Goal: Task Accomplishment & Management: Use online tool/utility

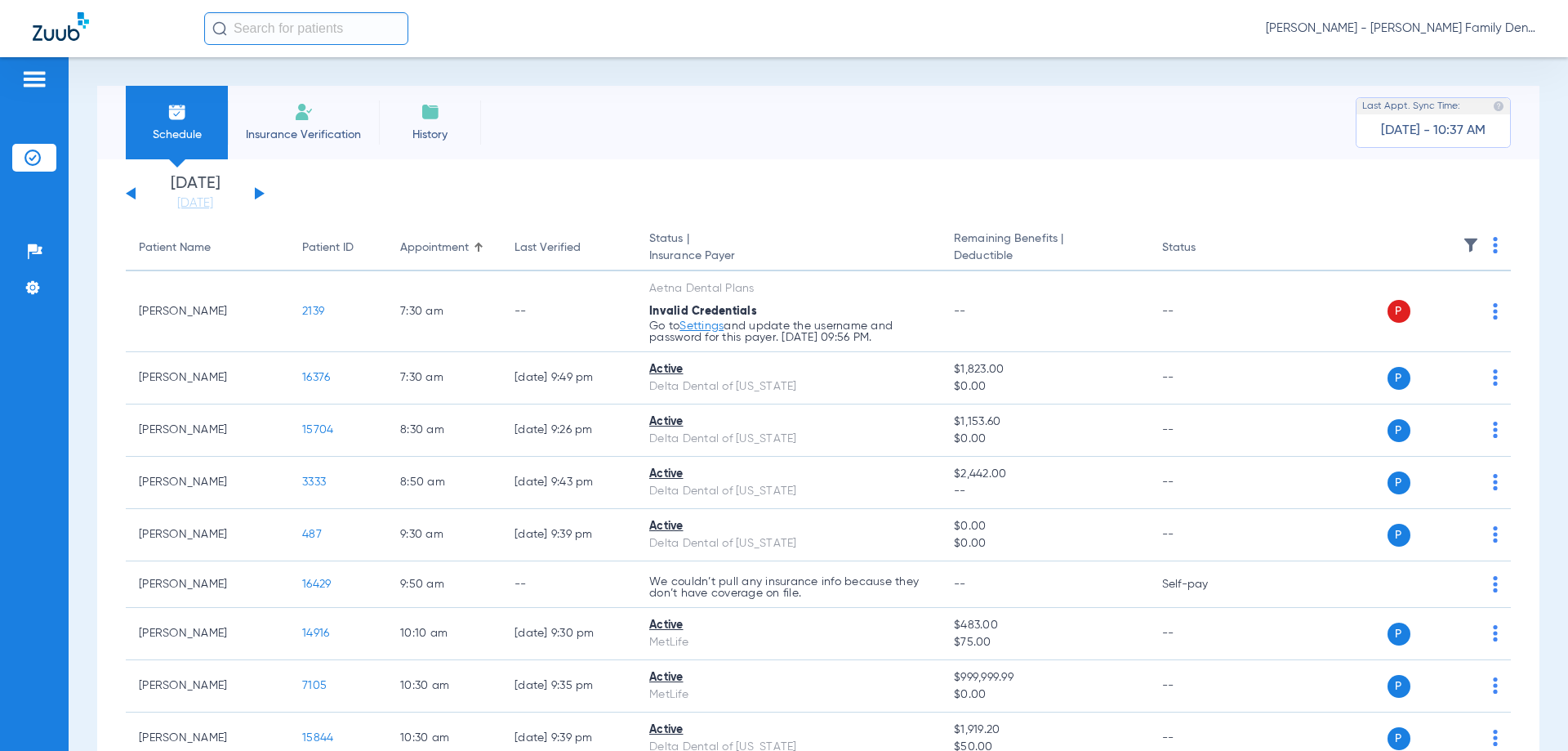
click at [260, 193] on button at bounding box center [259, 193] width 9 height 12
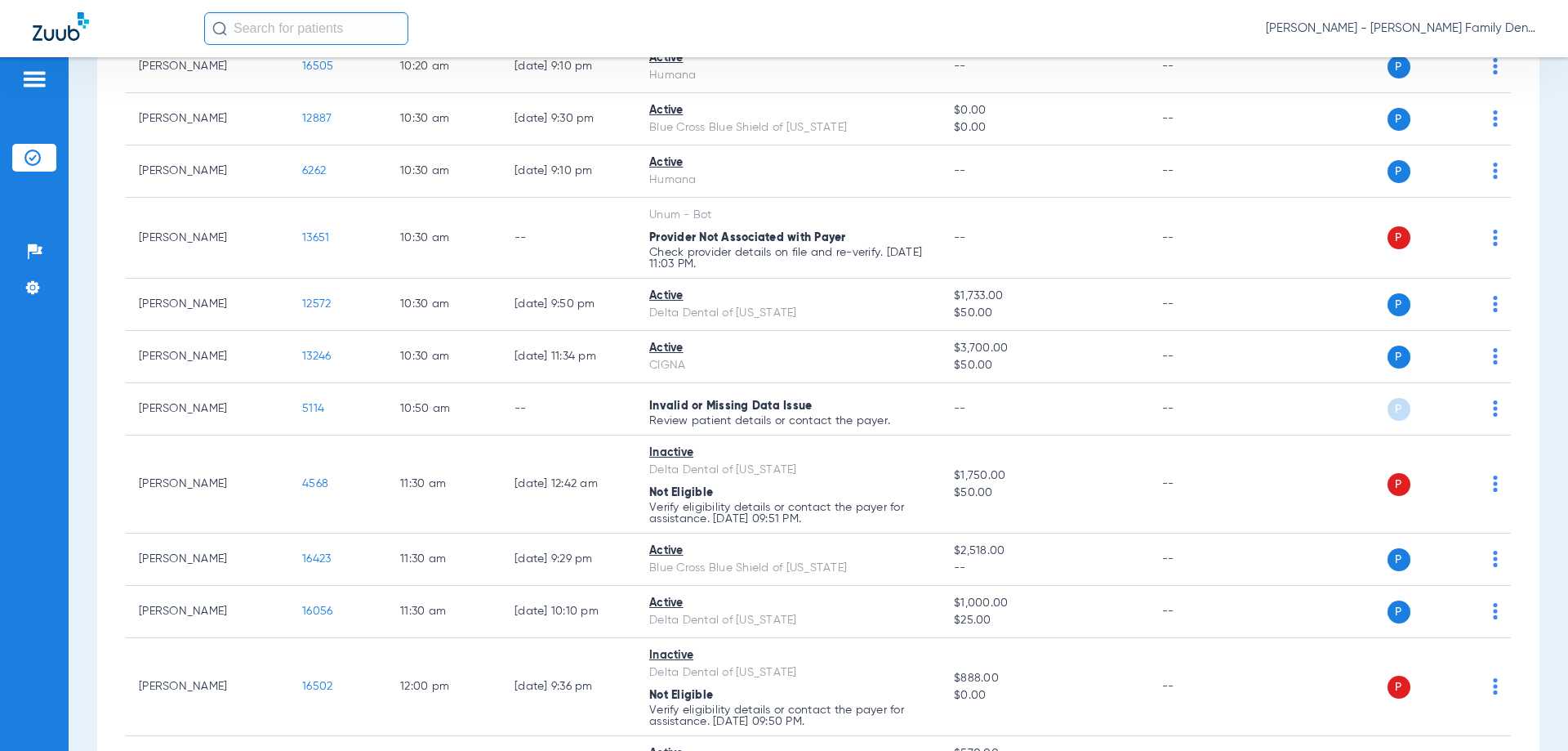
scroll to position [490, 0]
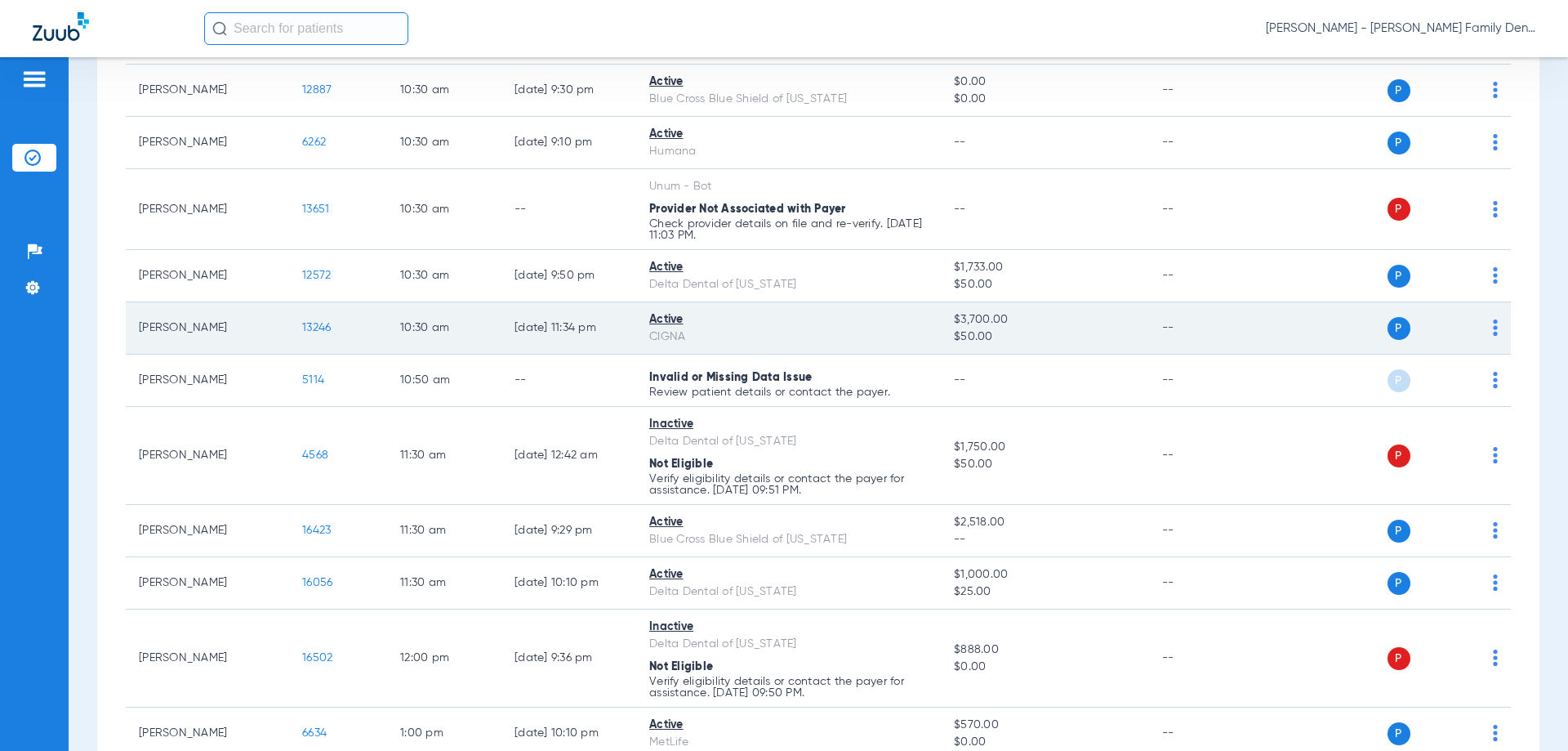
click at [1390, 325] on span "P" at bounding box center [1398, 328] width 23 height 23
click at [1480, 327] on div "P S" at bounding box center [1379, 328] width 239 height 23
click at [836, 339] on div "CIGNA" at bounding box center [788, 337] width 278 height 17
click at [663, 320] on div "Active" at bounding box center [788, 320] width 278 height 17
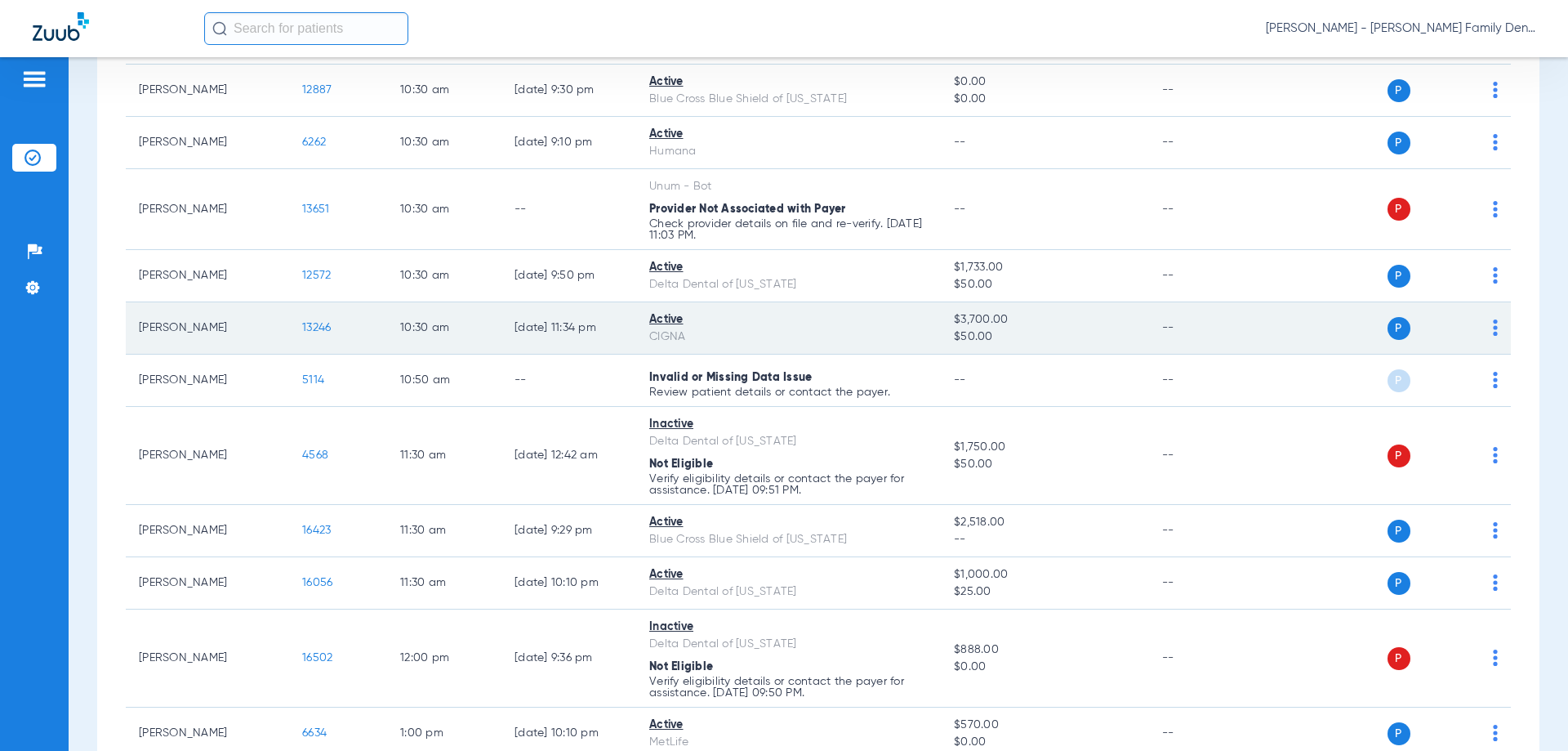
click at [189, 332] on td "Mary Elizabeth Ebey" at bounding box center [207, 328] width 164 height 52
click at [193, 332] on td "Mary Elizabeth Ebey" at bounding box center [207, 328] width 164 height 52
click at [205, 332] on td "Mary Elizabeth Ebey" at bounding box center [207, 328] width 164 height 52
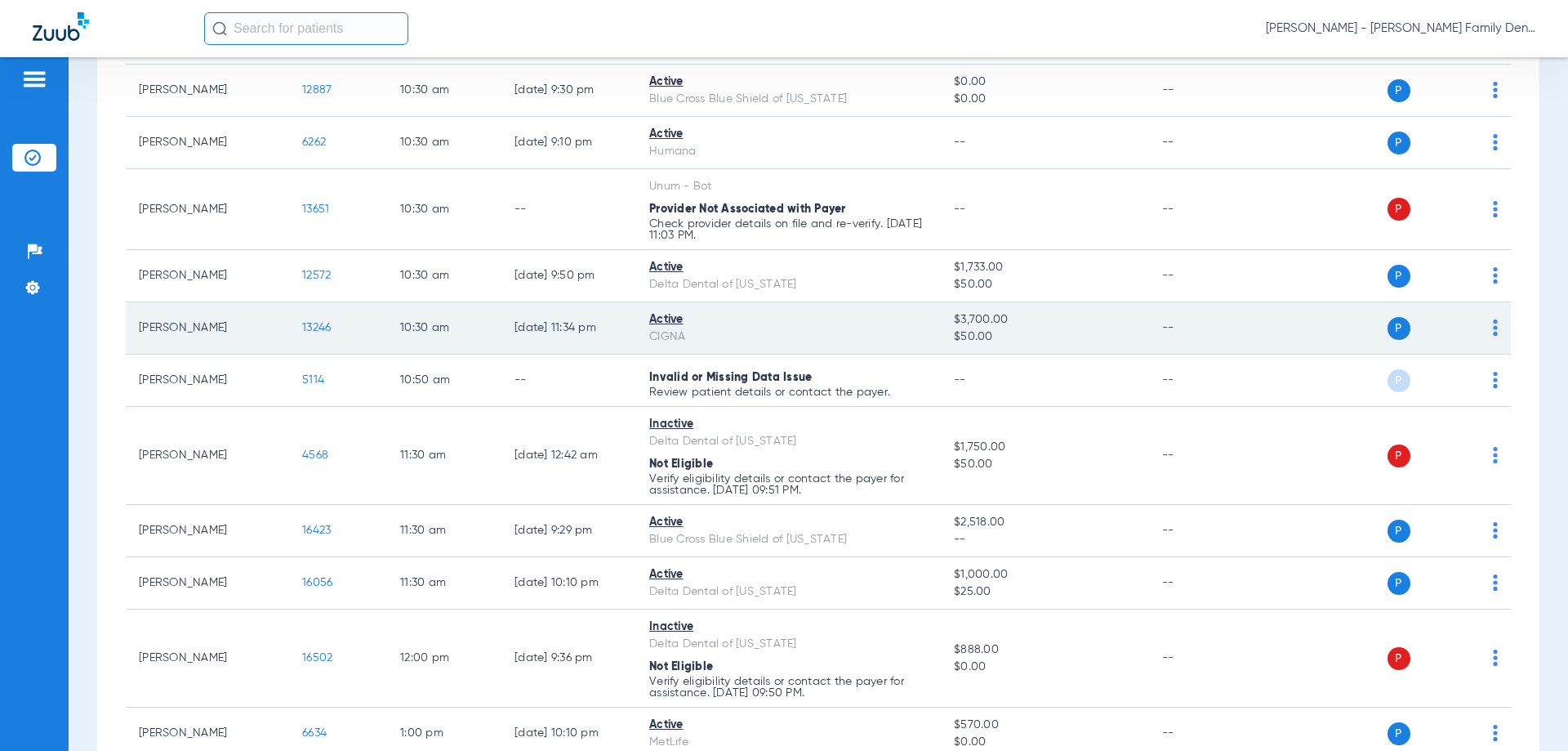
click at [343, 322] on td "13246" at bounding box center [338, 328] width 98 height 52
click at [354, 333] on td "13246" at bounding box center [338, 328] width 98 height 52
click at [1164, 324] on td "--" at bounding box center [1204, 328] width 111 height 52
click at [1387, 328] on span "P" at bounding box center [1398, 328] width 23 height 23
click at [1427, 331] on span "S" at bounding box center [1431, 328] width 23 height 23
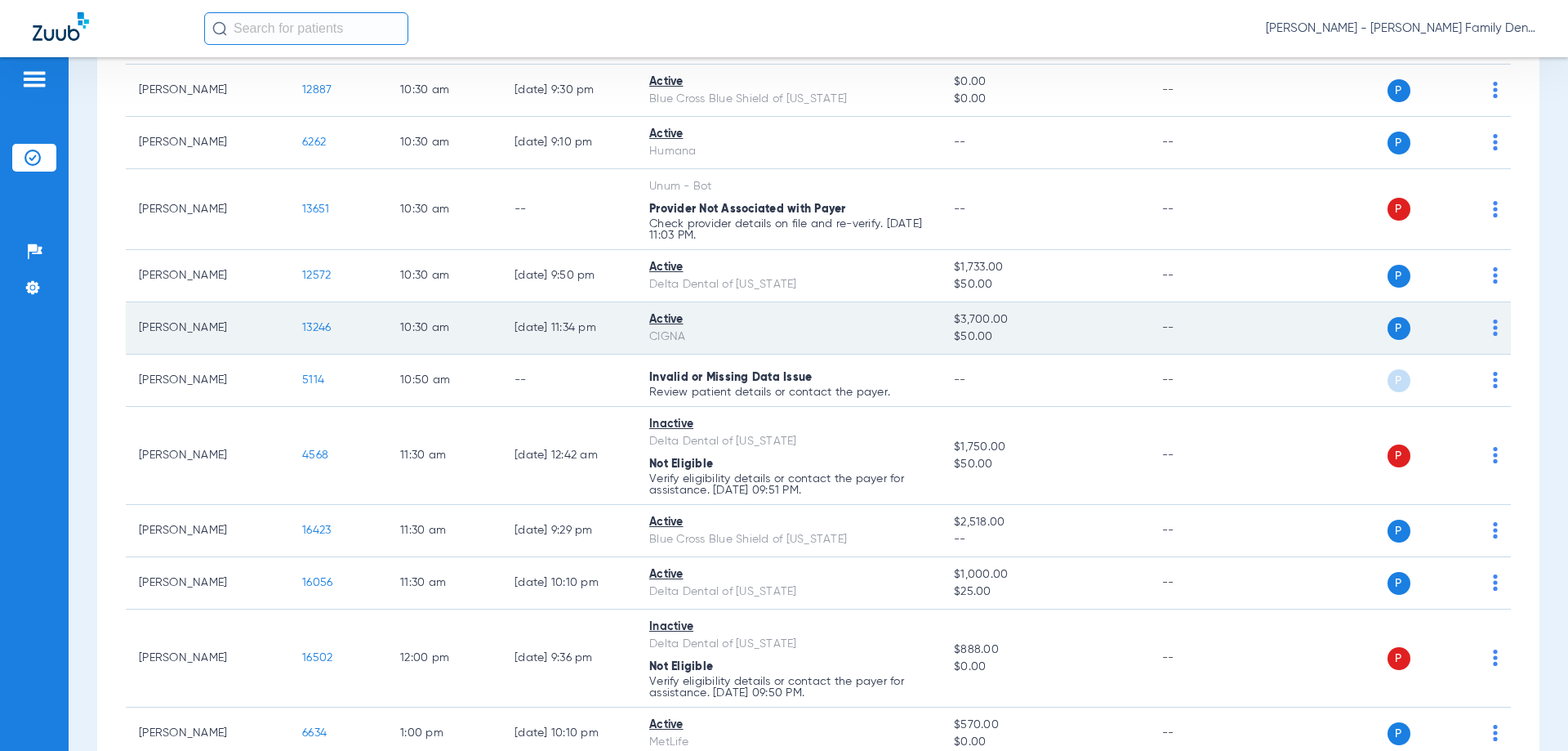
click at [1427, 331] on span "S" at bounding box center [1431, 328] width 23 height 23
click at [1298, 337] on div "P S" at bounding box center [1379, 328] width 239 height 23
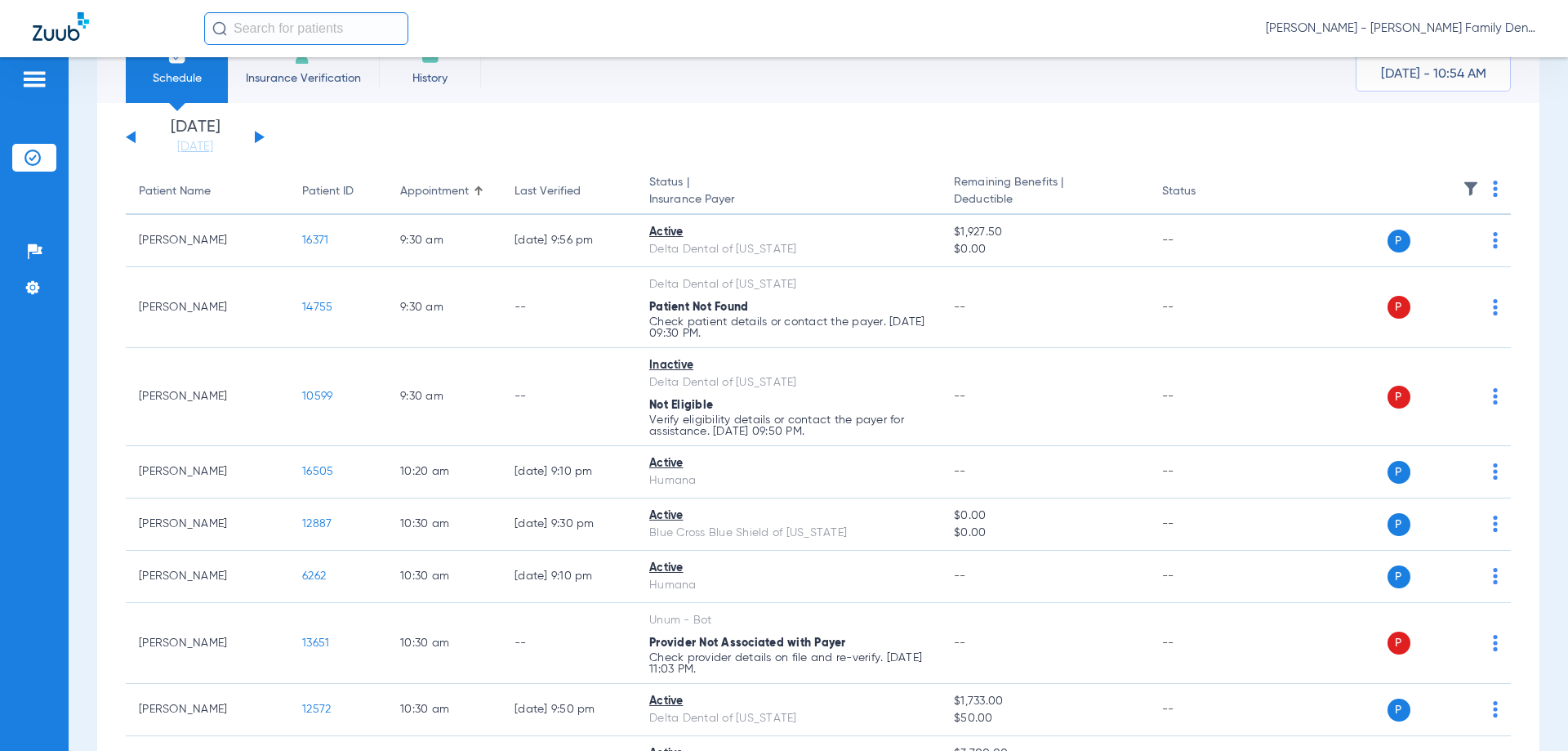
scroll to position [0, 0]
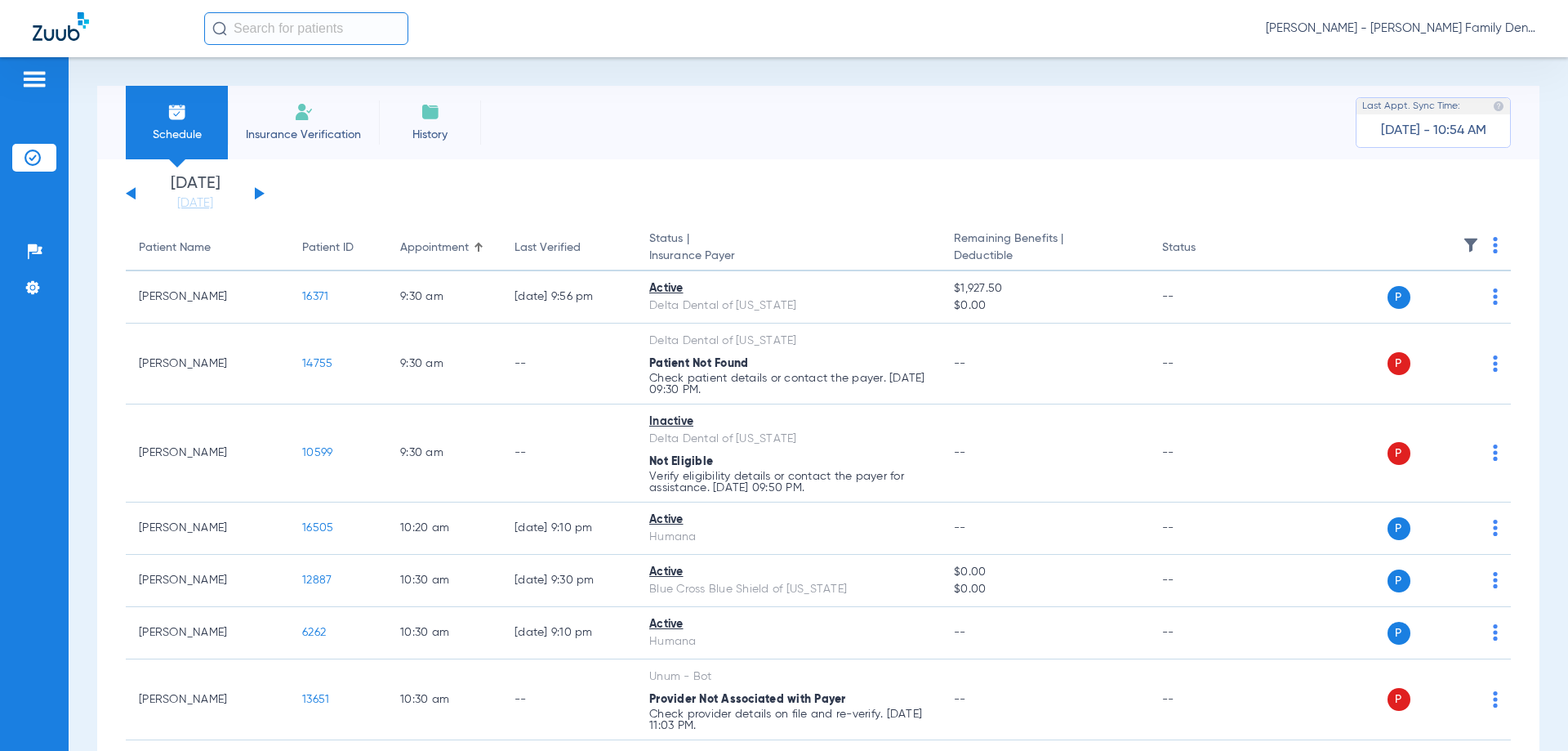
click at [1493, 248] on img at bounding box center [1495, 244] width 5 height 16
click at [1318, 321] on div at bounding box center [784, 376] width 1568 height 751
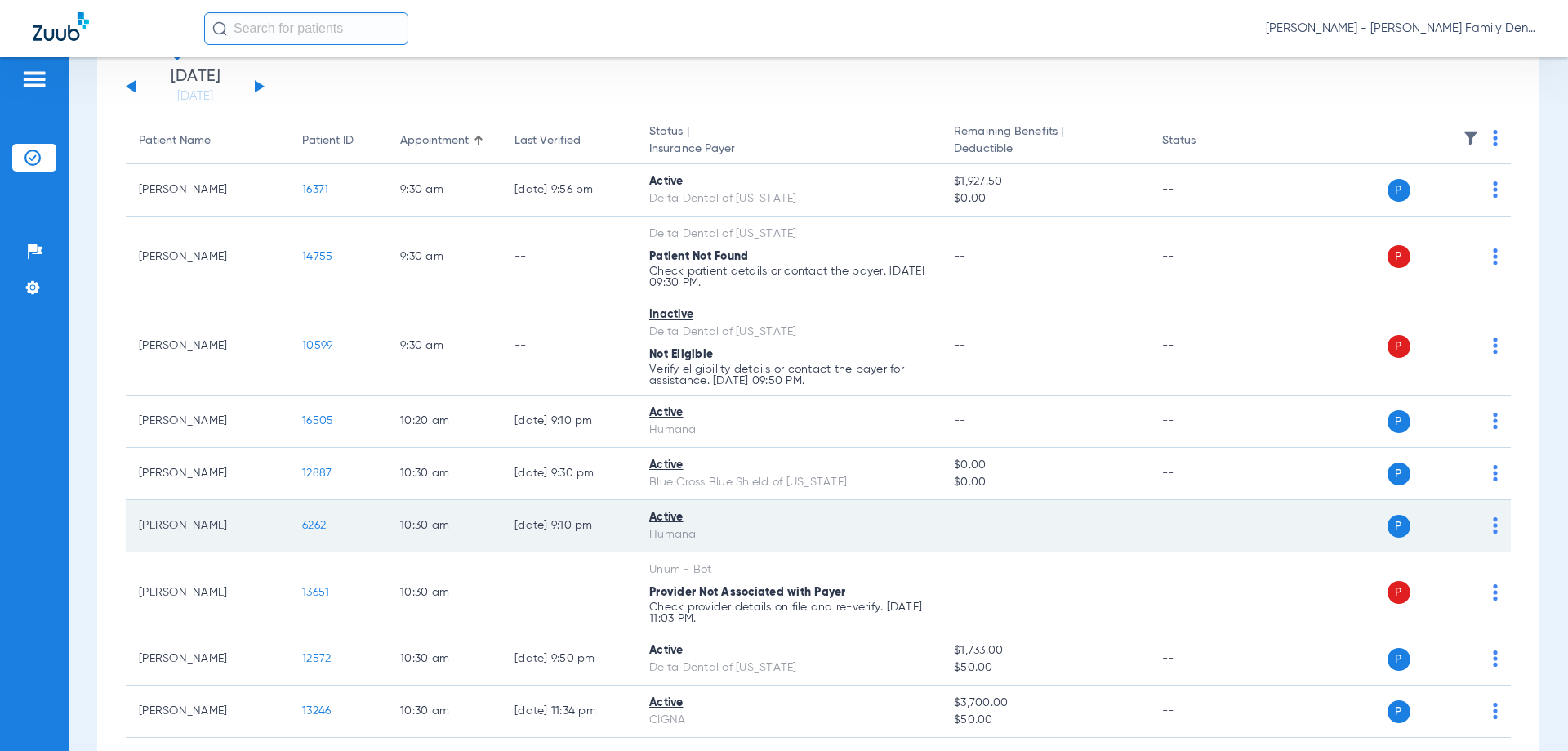
scroll to position [327, 0]
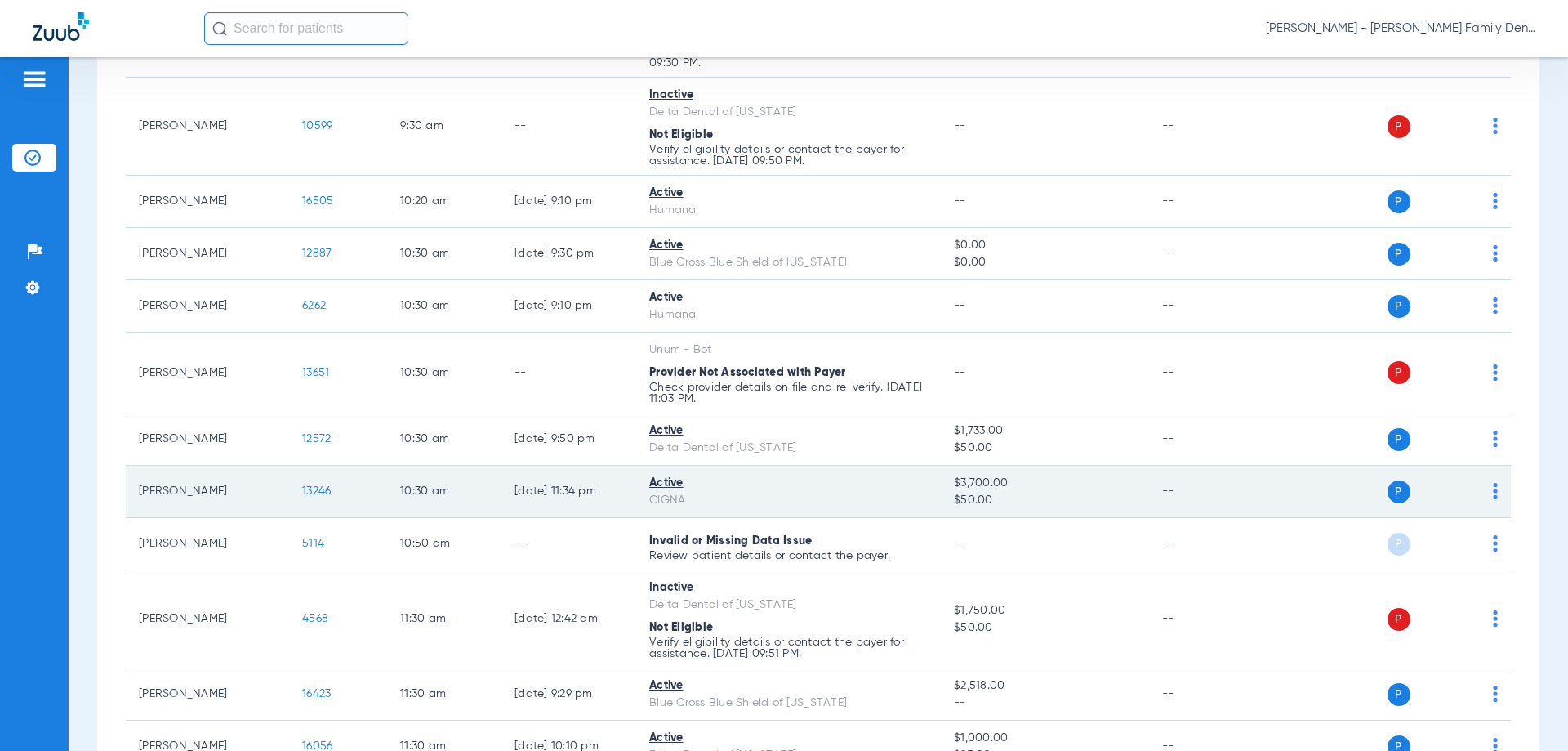
click at [1487, 496] on td "P S" at bounding box center [1385, 491] width 253 height 52
click at [1493, 489] on img at bounding box center [1495, 490] width 5 height 16
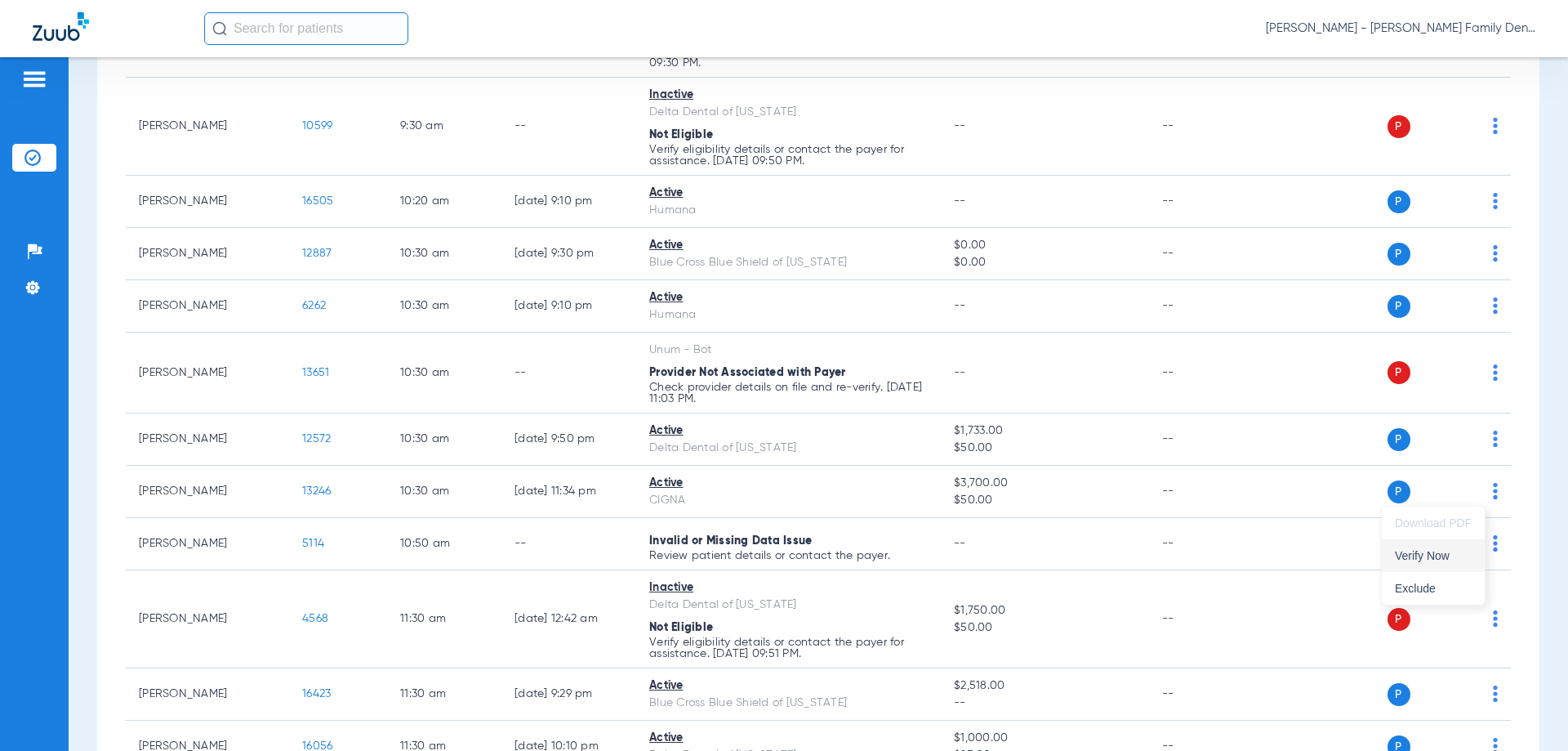
click at [1427, 556] on span "Verify Now" at bounding box center [1433, 555] width 77 height 11
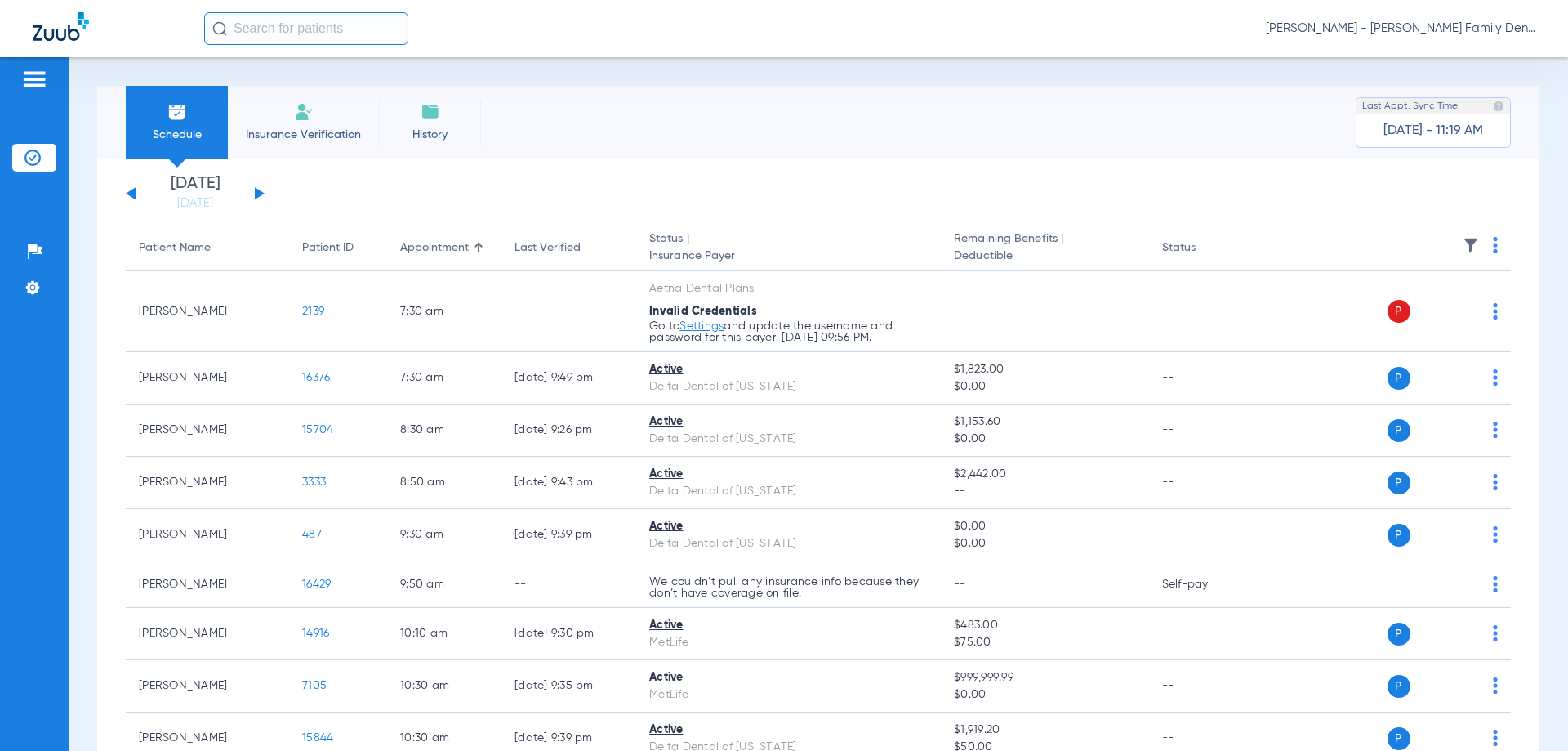
click at [262, 189] on div "[DATE] [DATE] [DATE] [DATE] [DATE] [DATE] [DATE] [DATE] [DATE] [DATE] [DATE] [D…" at bounding box center [195, 194] width 139 height 36
click at [261, 190] on div "[DATE] [DATE] [DATE] [DATE] [DATE] [DATE] [DATE] [DATE] [DATE] [DATE] [DATE] [D…" at bounding box center [195, 194] width 139 height 36
click at [259, 195] on button at bounding box center [259, 193] width 9 height 12
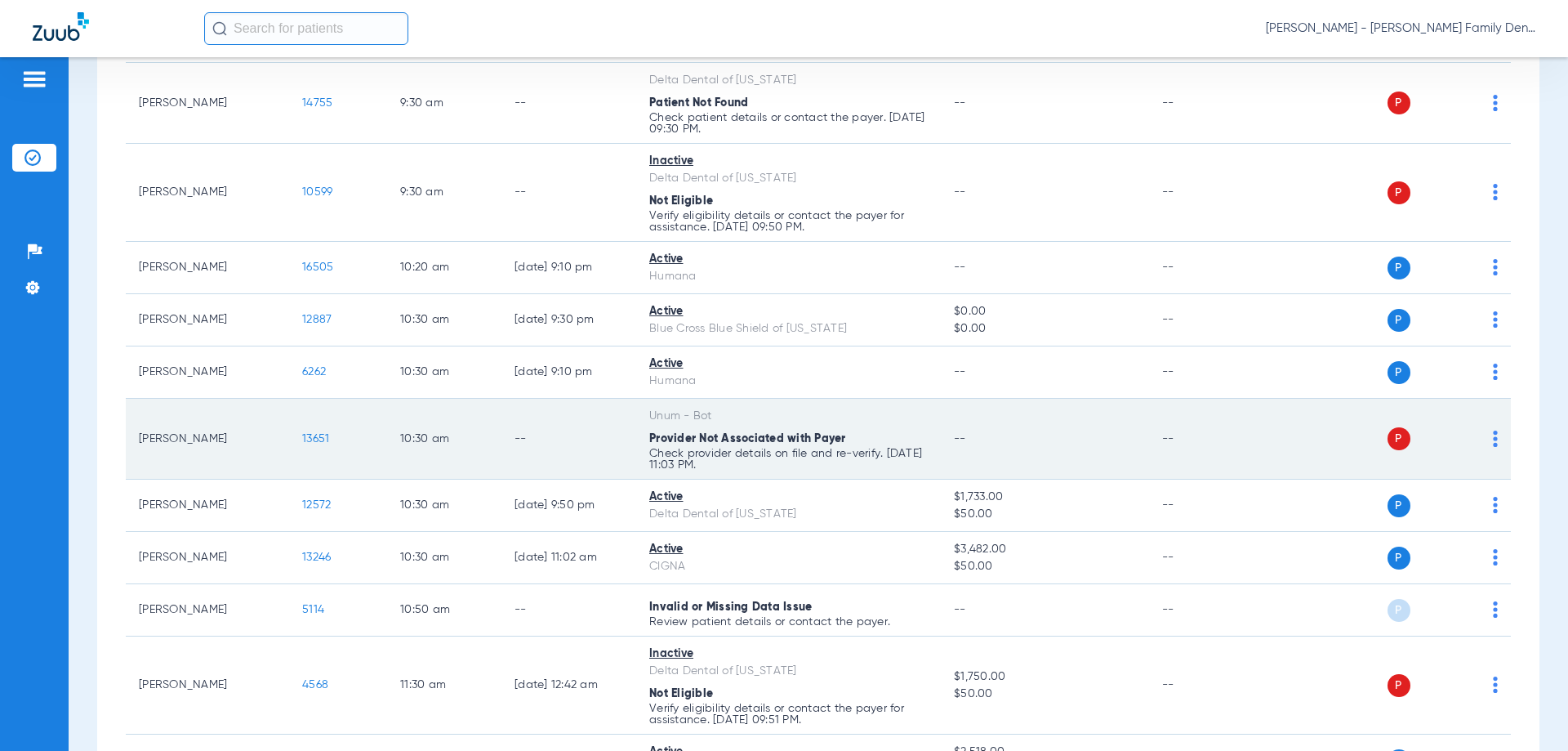
scroll to position [327, 0]
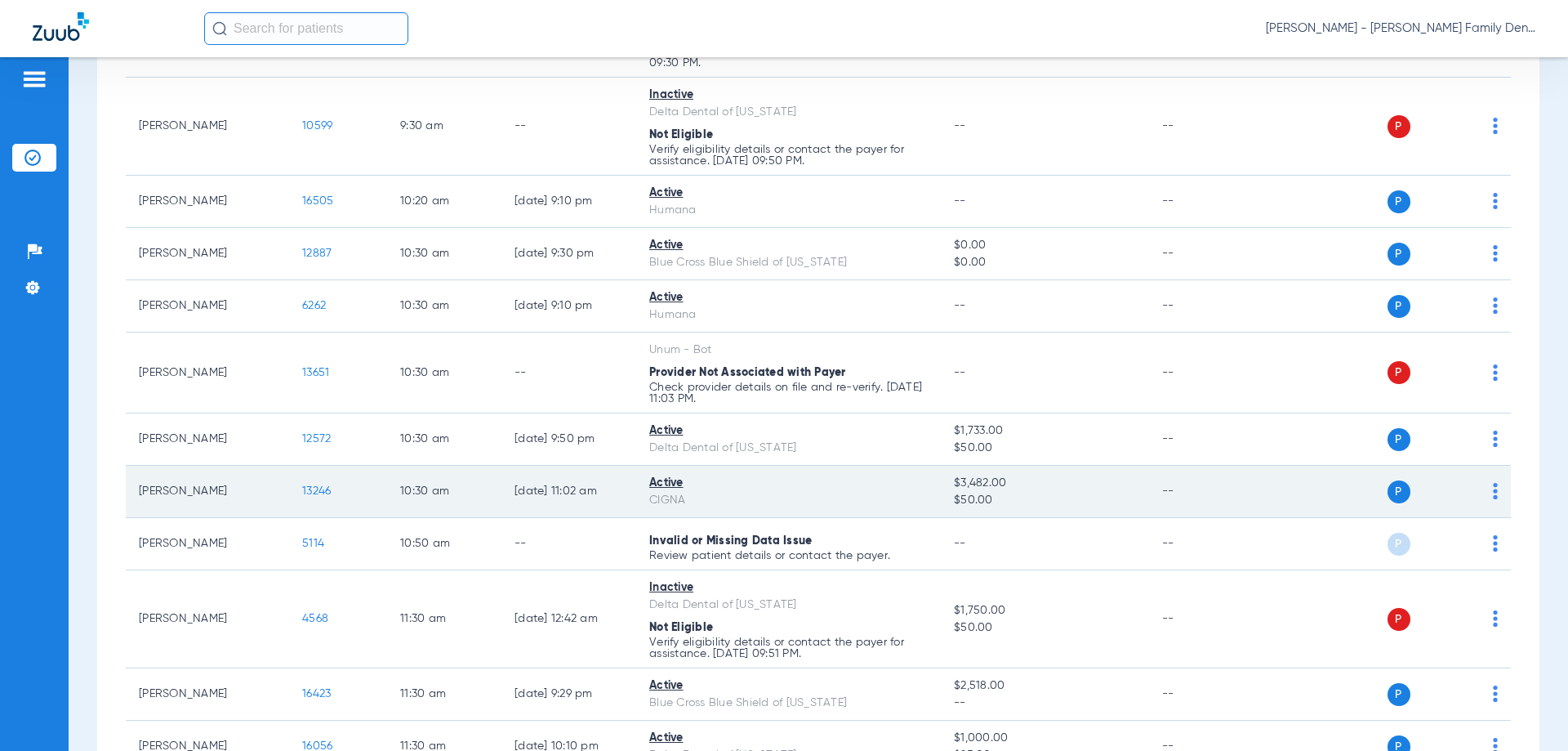
click at [1493, 489] on img at bounding box center [1495, 490] width 5 height 16
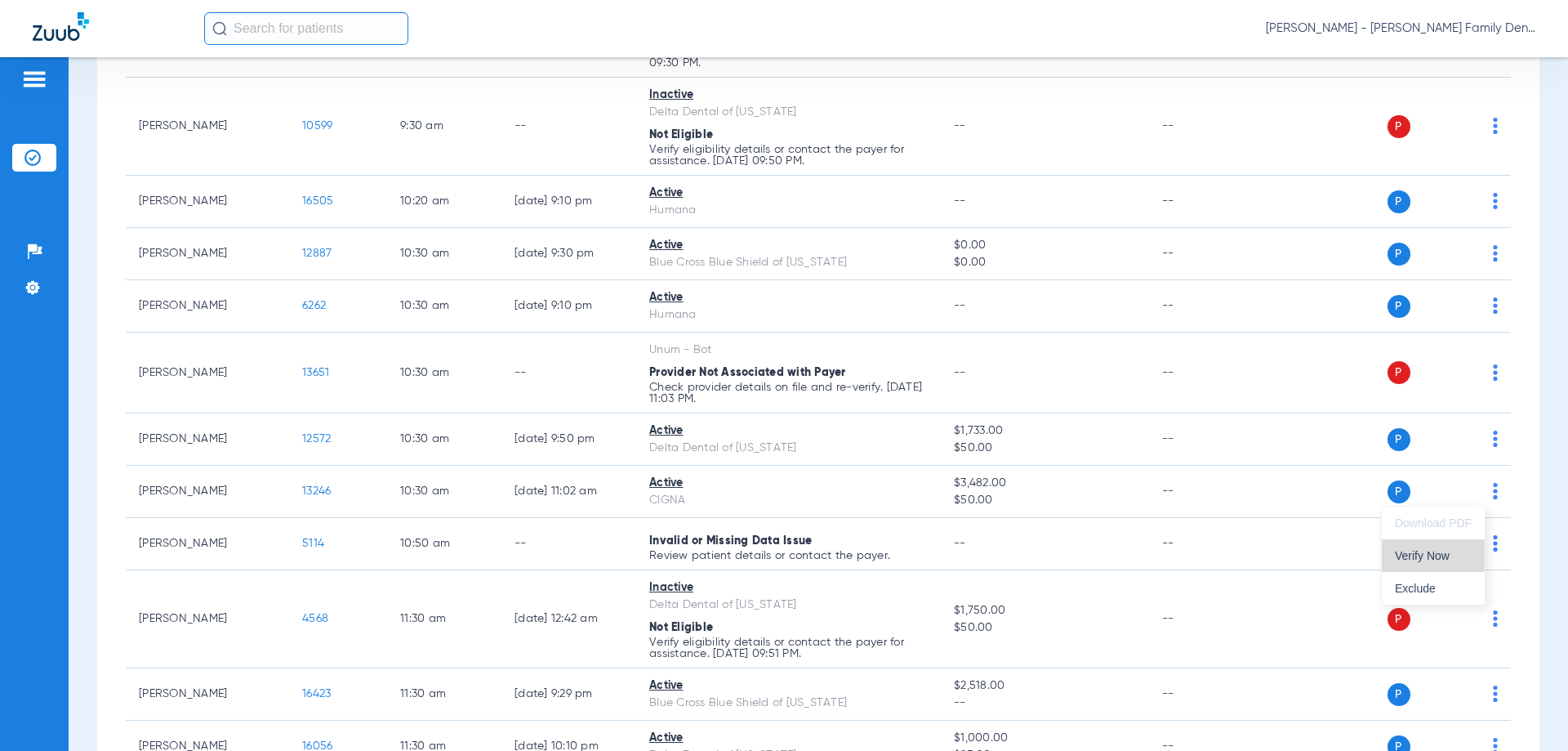
click at [1421, 562] on span "Verify Now" at bounding box center [1433, 555] width 77 height 11
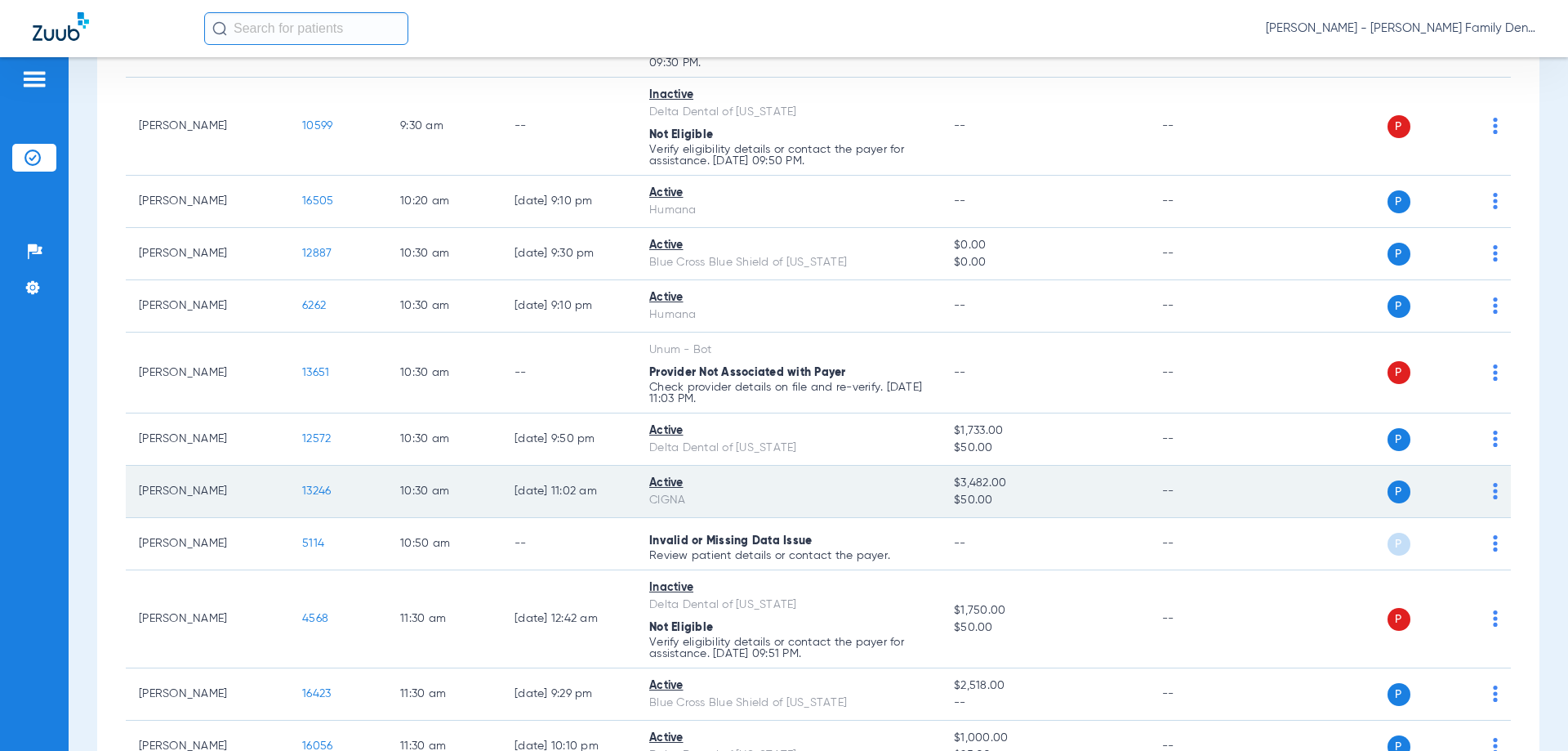
click at [1493, 491] on img at bounding box center [1495, 490] width 5 height 16
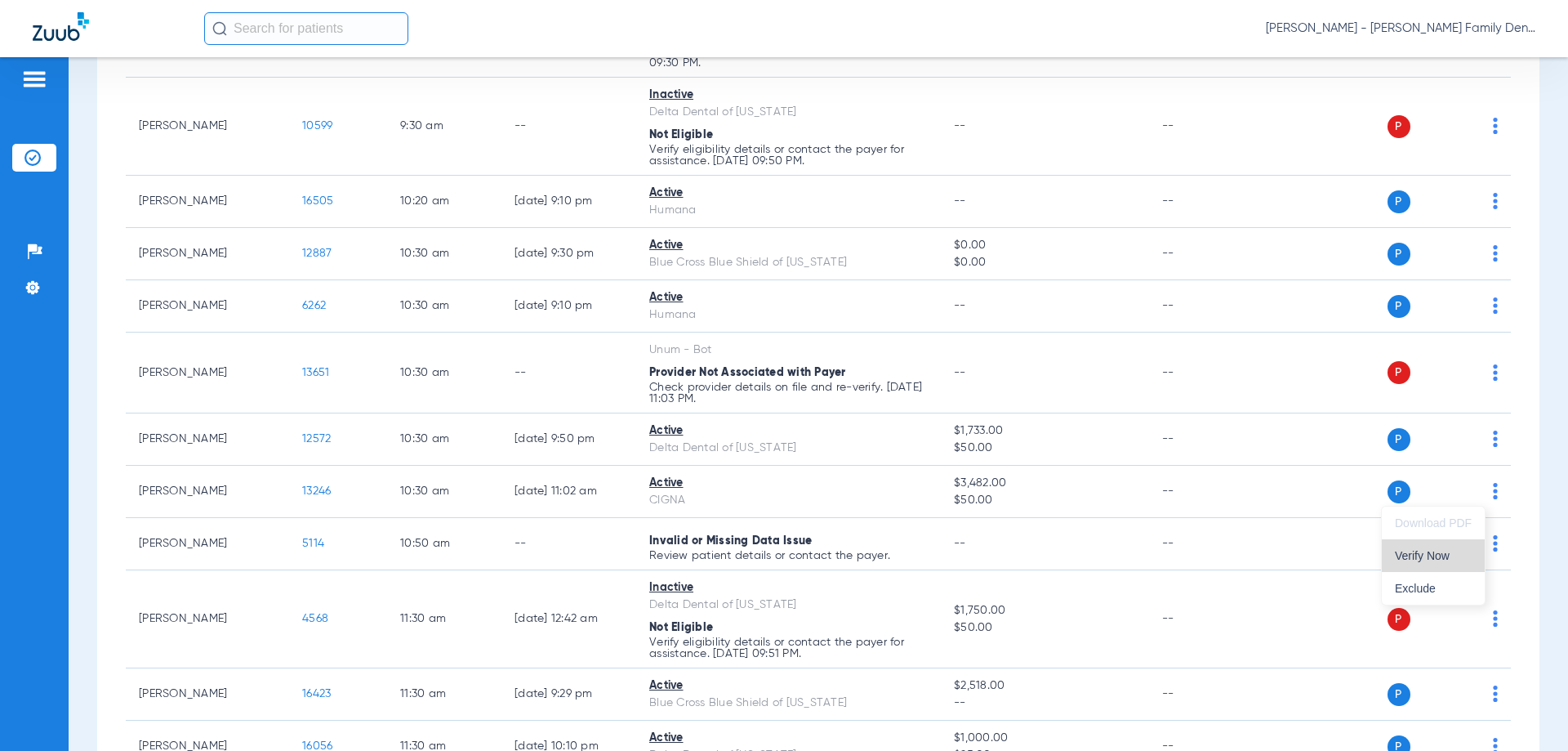
click at [1439, 559] on span "Verify Now" at bounding box center [1433, 555] width 77 height 11
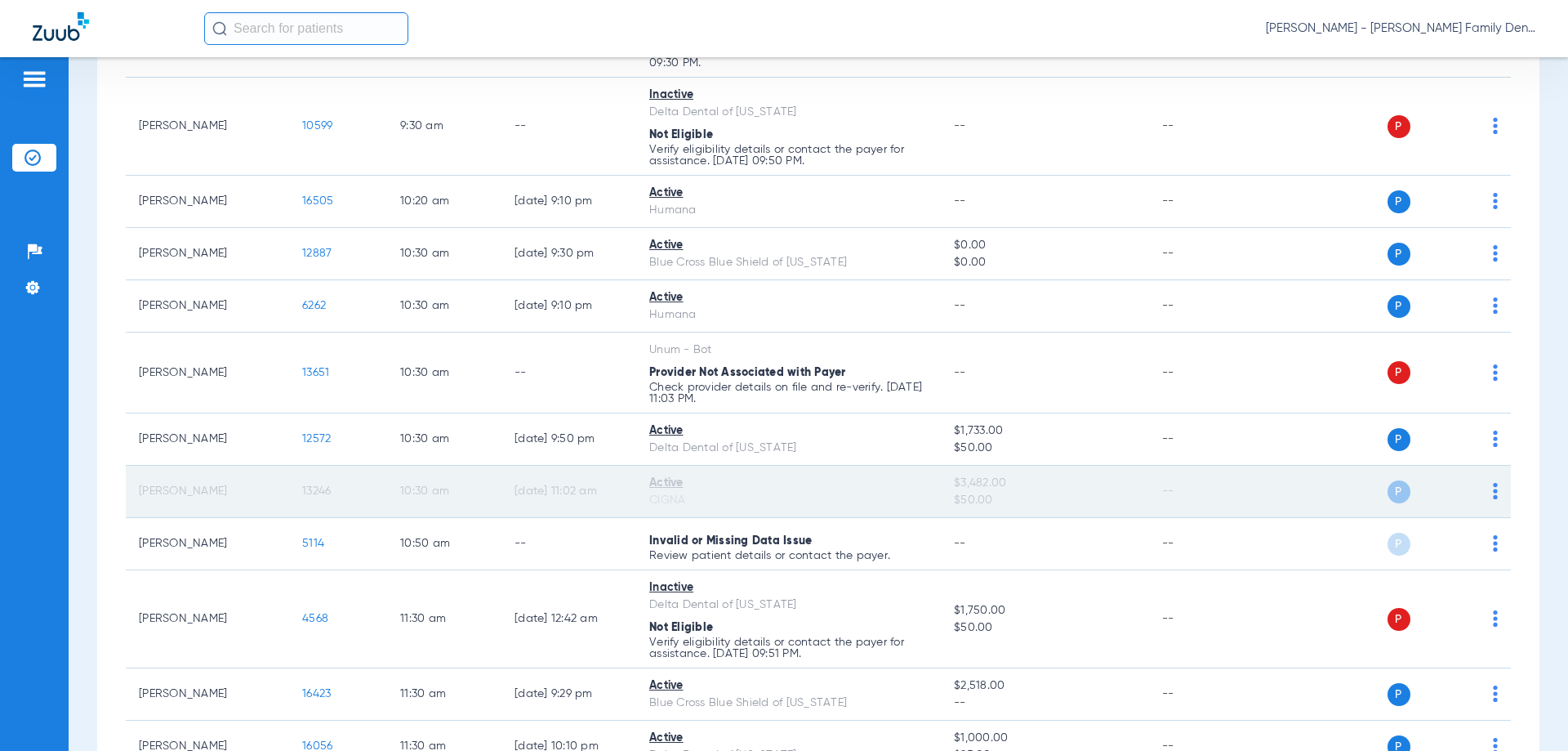
click at [1387, 496] on span "P" at bounding box center [1398, 491] width 23 height 23
click at [1395, 496] on span "P" at bounding box center [1398, 491] width 23 height 23
click at [1387, 490] on span "P" at bounding box center [1398, 491] width 23 height 23
click at [1479, 491] on div "P S" at bounding box center [1379, 491] width 239 height 23
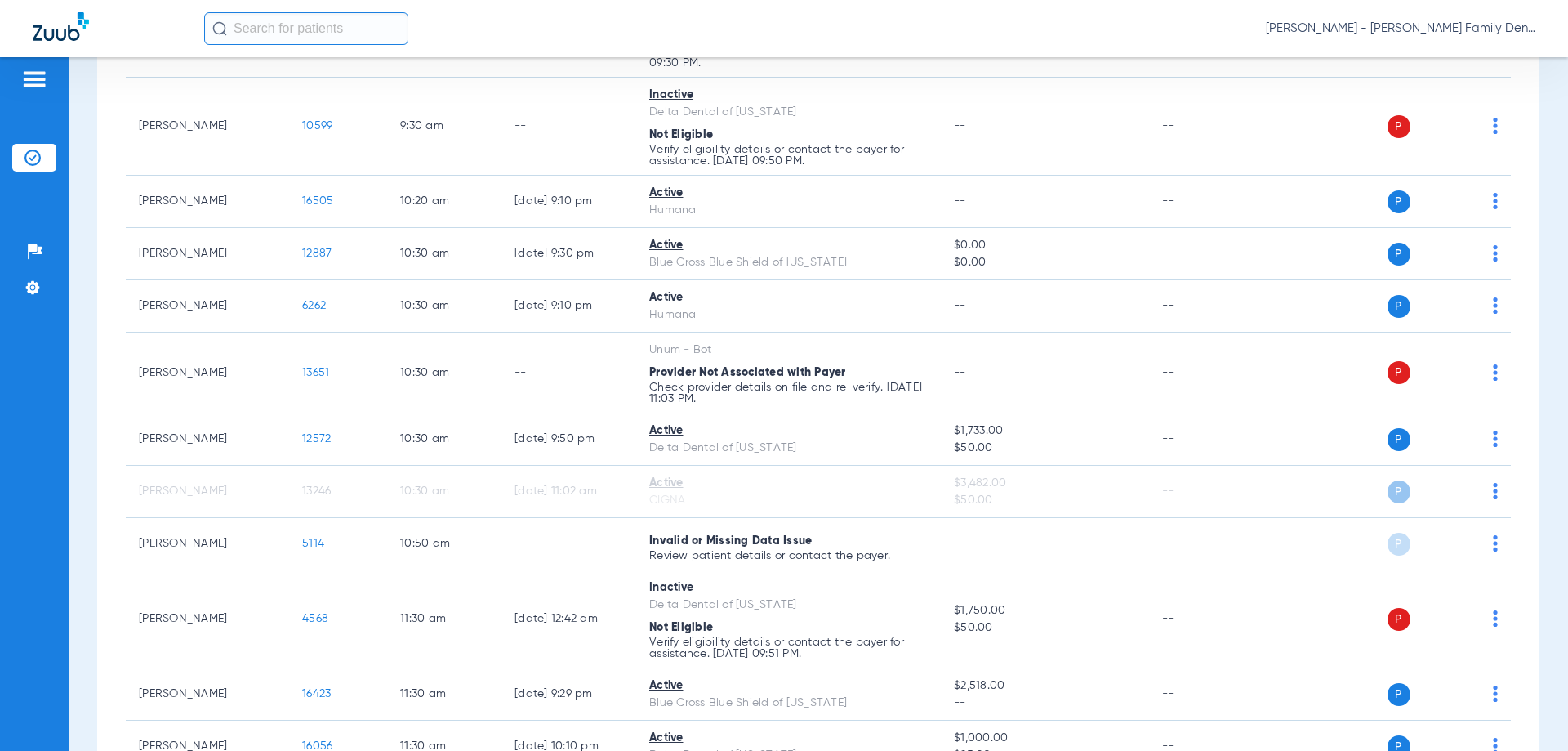
click at [267, 27] on input "text" at bounding box center [306, 28] width 204 height 33
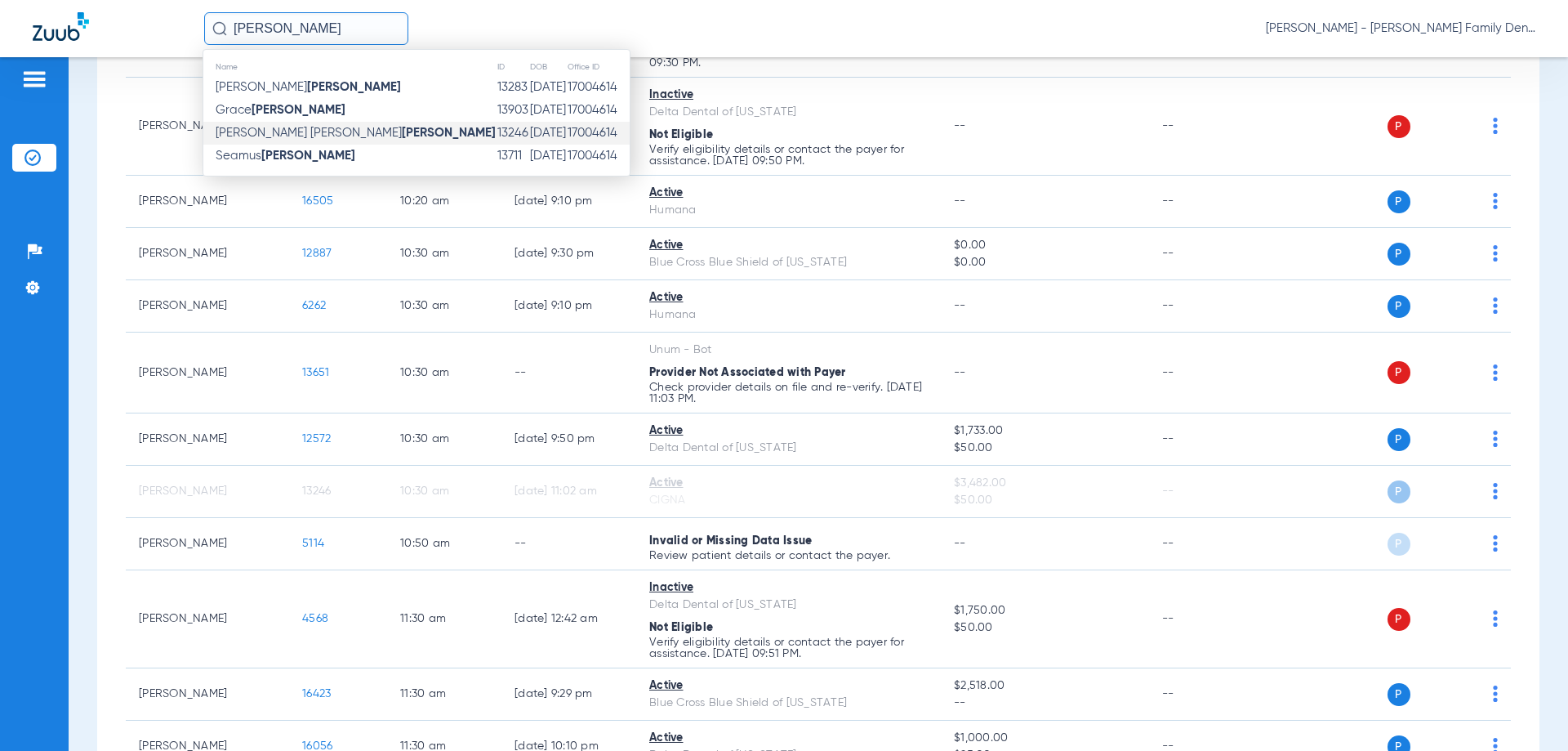
type input "ebey"
click at [277, 131] on span "Mary Elizabeth Ebey" at bounding box center [356, 133] width 280 height 12
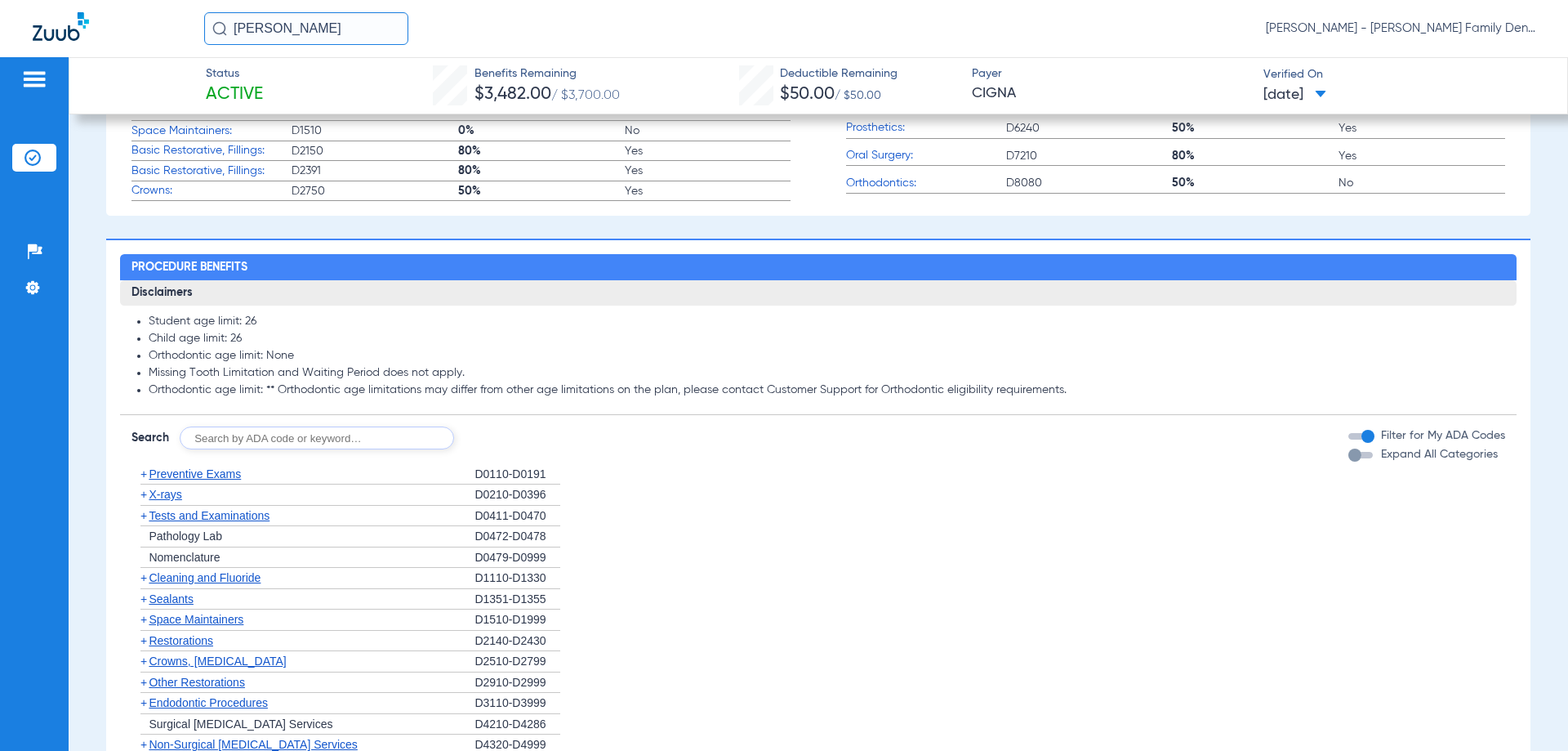
scroll to position [569, 0]
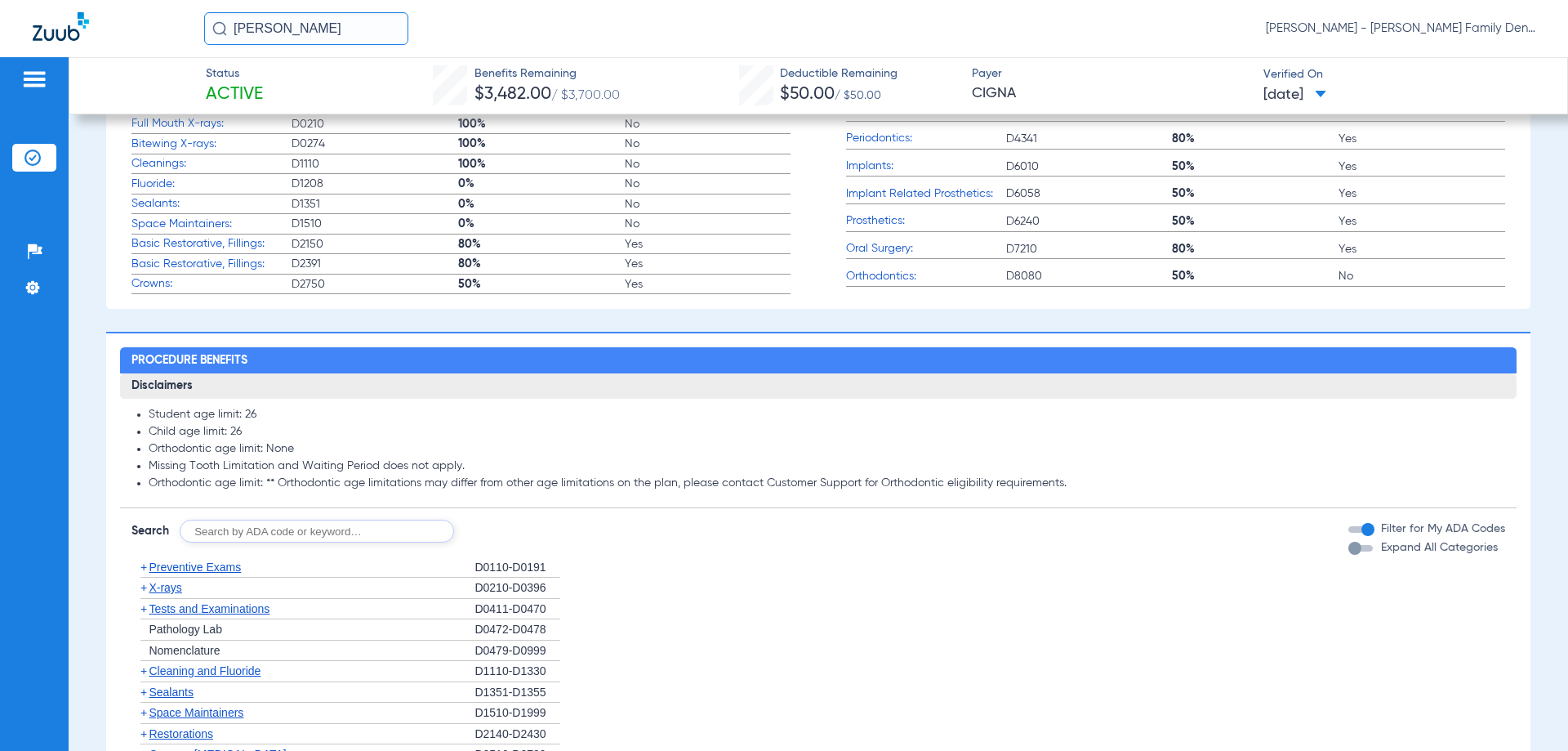
click at [39, 78] on img at bounding box center [34, 79] width 26 height 20
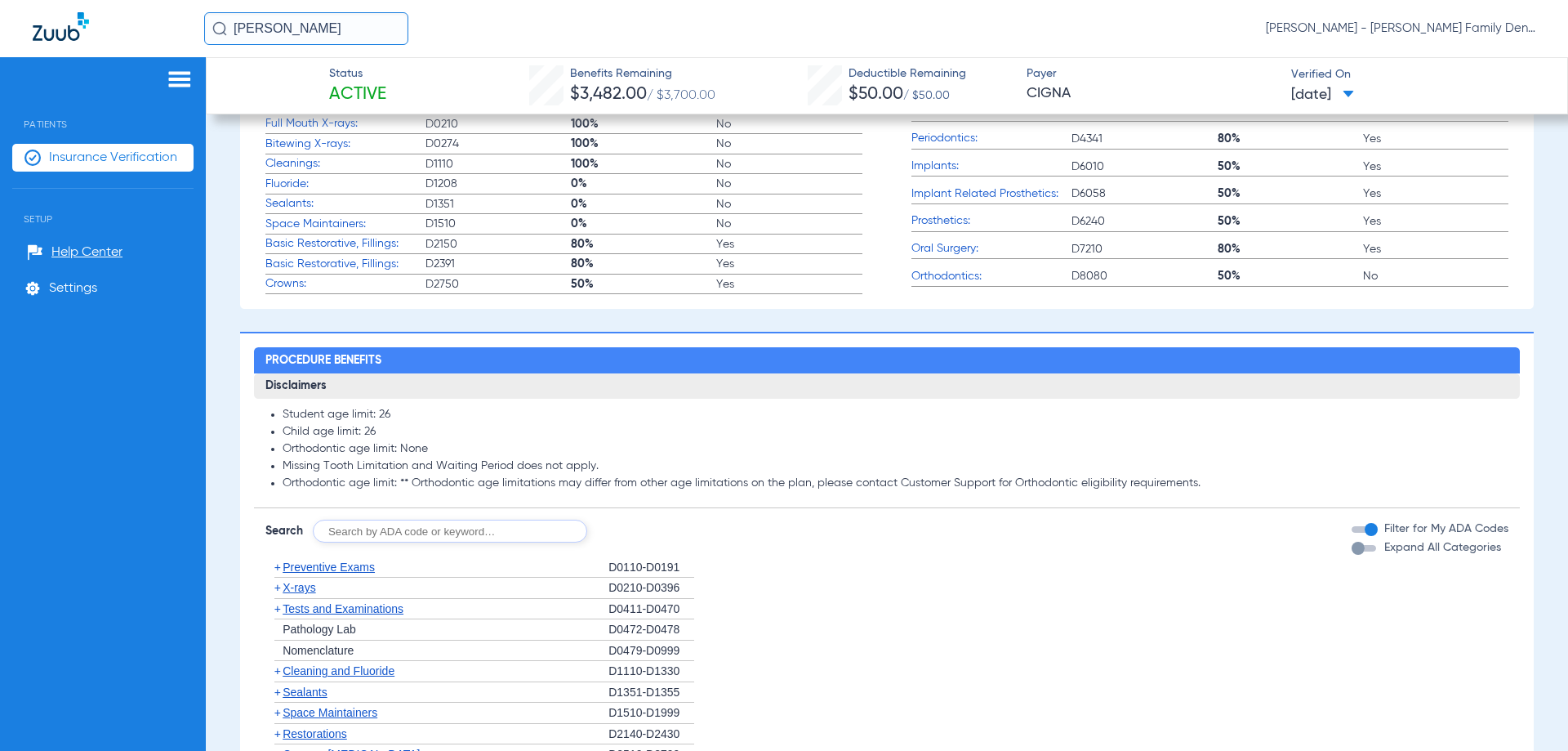
scroll to position [0, 0]
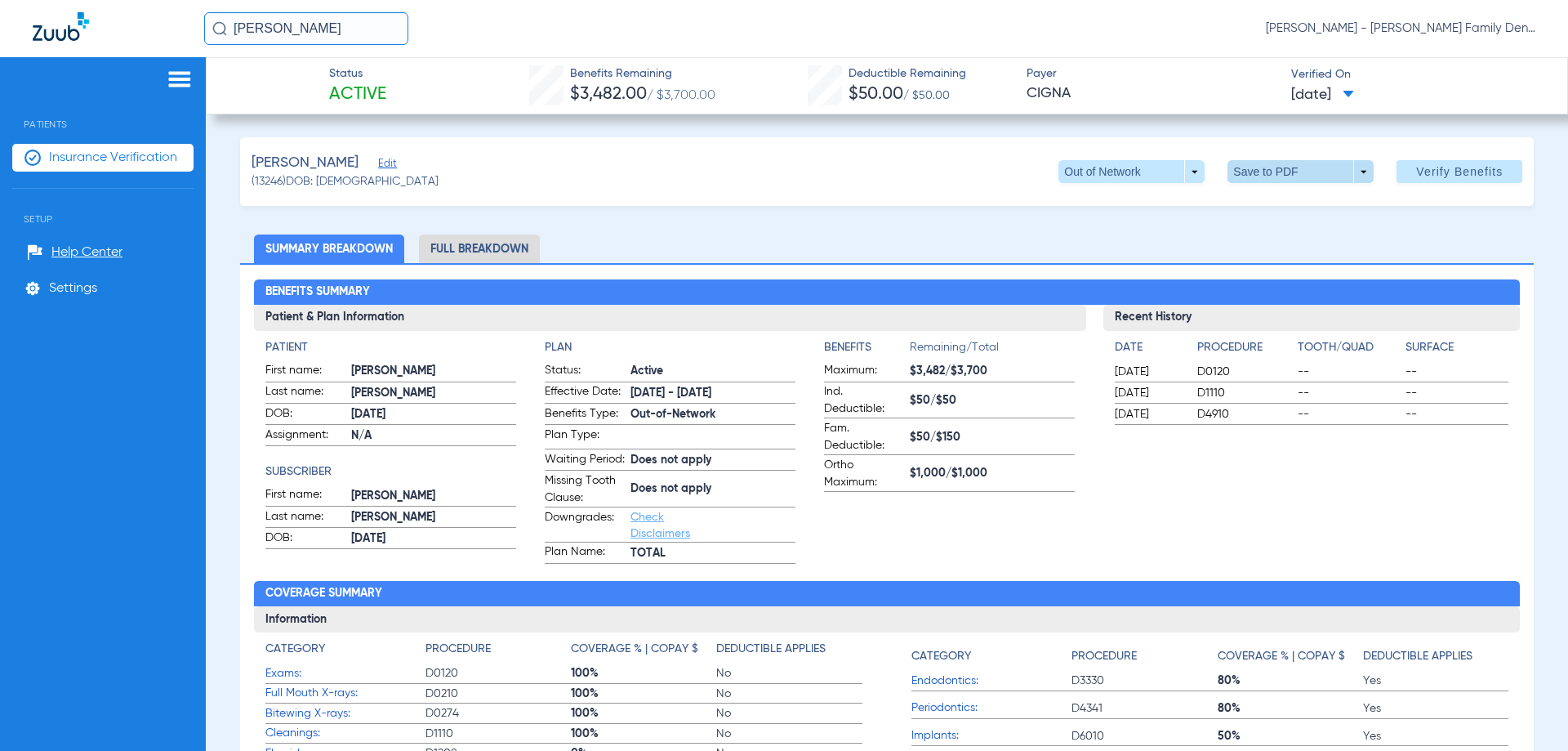
click at [1268, 175] on span at bounding box center [1301, 171] width 147 height 23
click at [1274, 209] on span "Save to PDF" at bounding box center [1295, 204] width 64 height 11
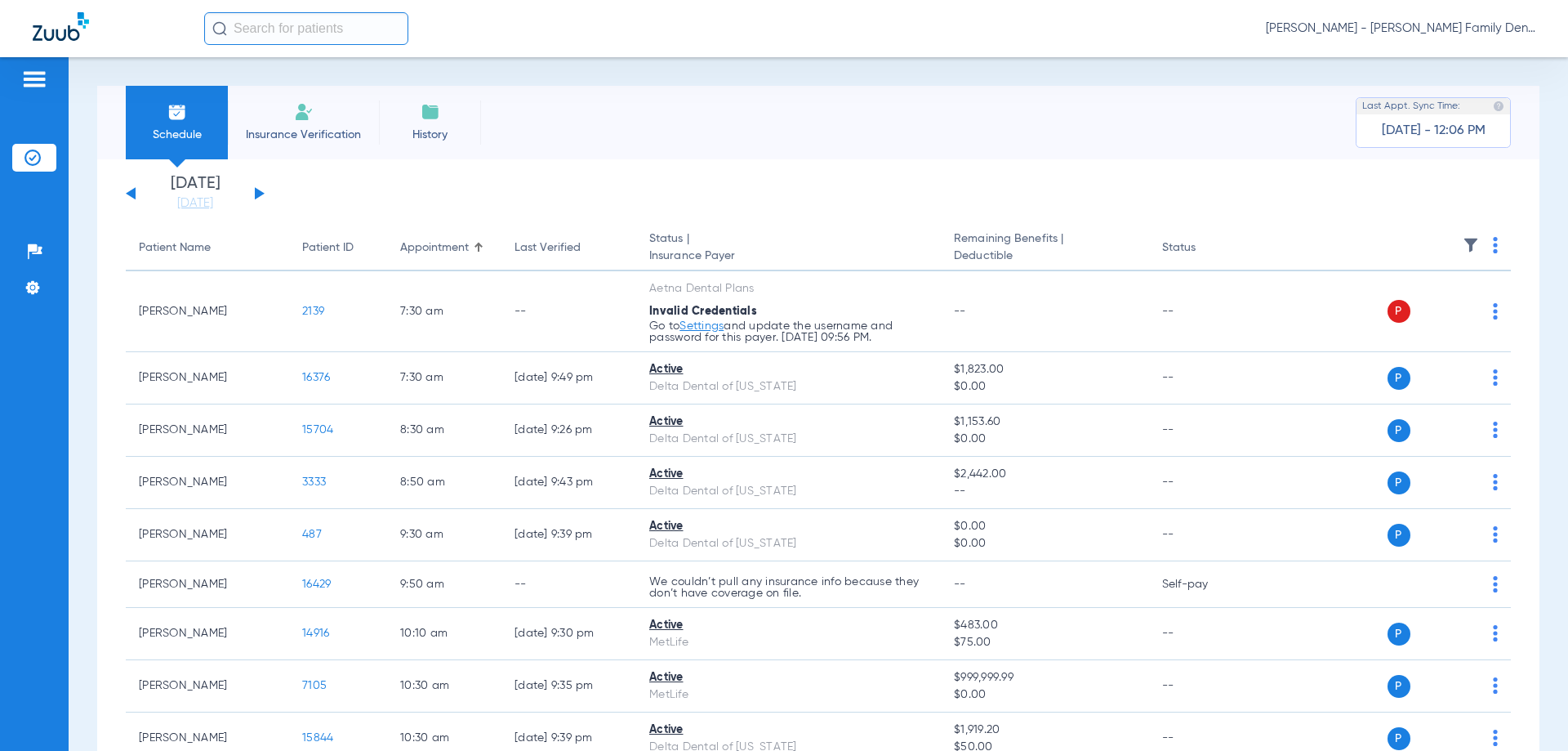
click at [259, 190] on button at bounding box center [259, 193] width 9 height 12
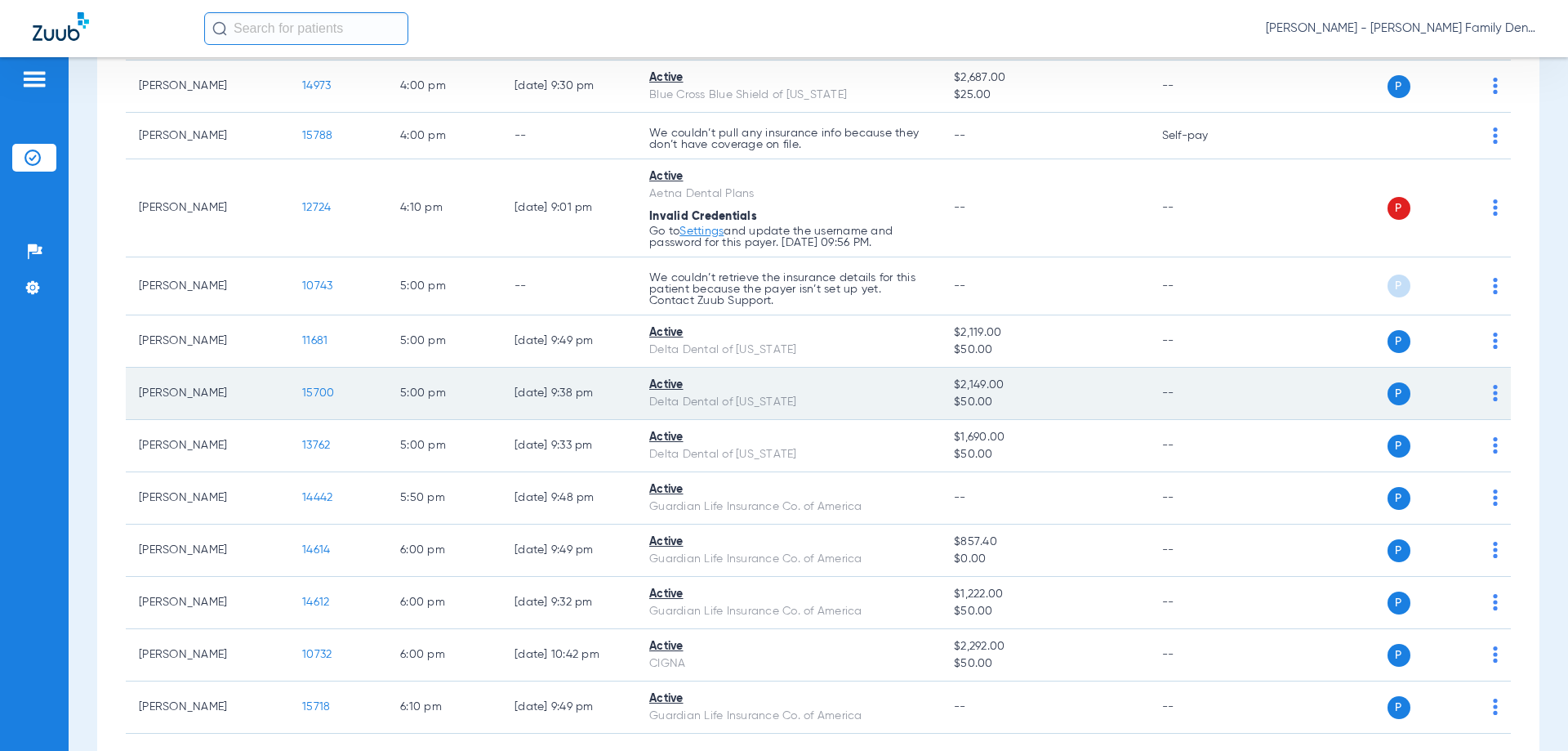
scroll to position [1887, 0]
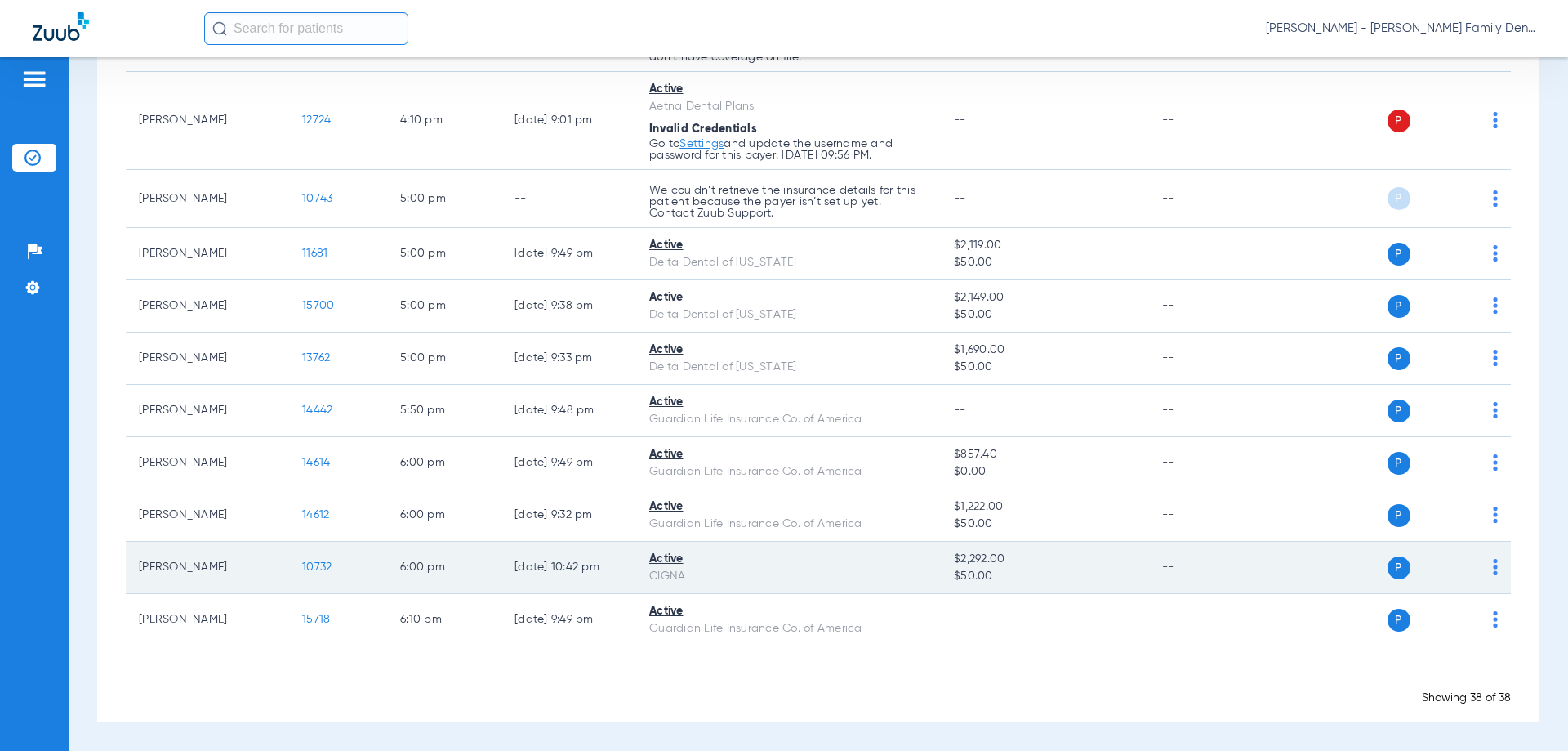
click at [1388, 569] on span "P" at bounding box center [1398, 568] width 23 height 23
click at [1391, 567] on span "P" at bounding box center [1398, 568] width 23 height 23
click at [1480, 567] on div "P S" at bounding box center [1379, 568] width 239 height 23
click at [1491, 562] on td "P S" at bounding box center [1385, 568] width 253 height 52
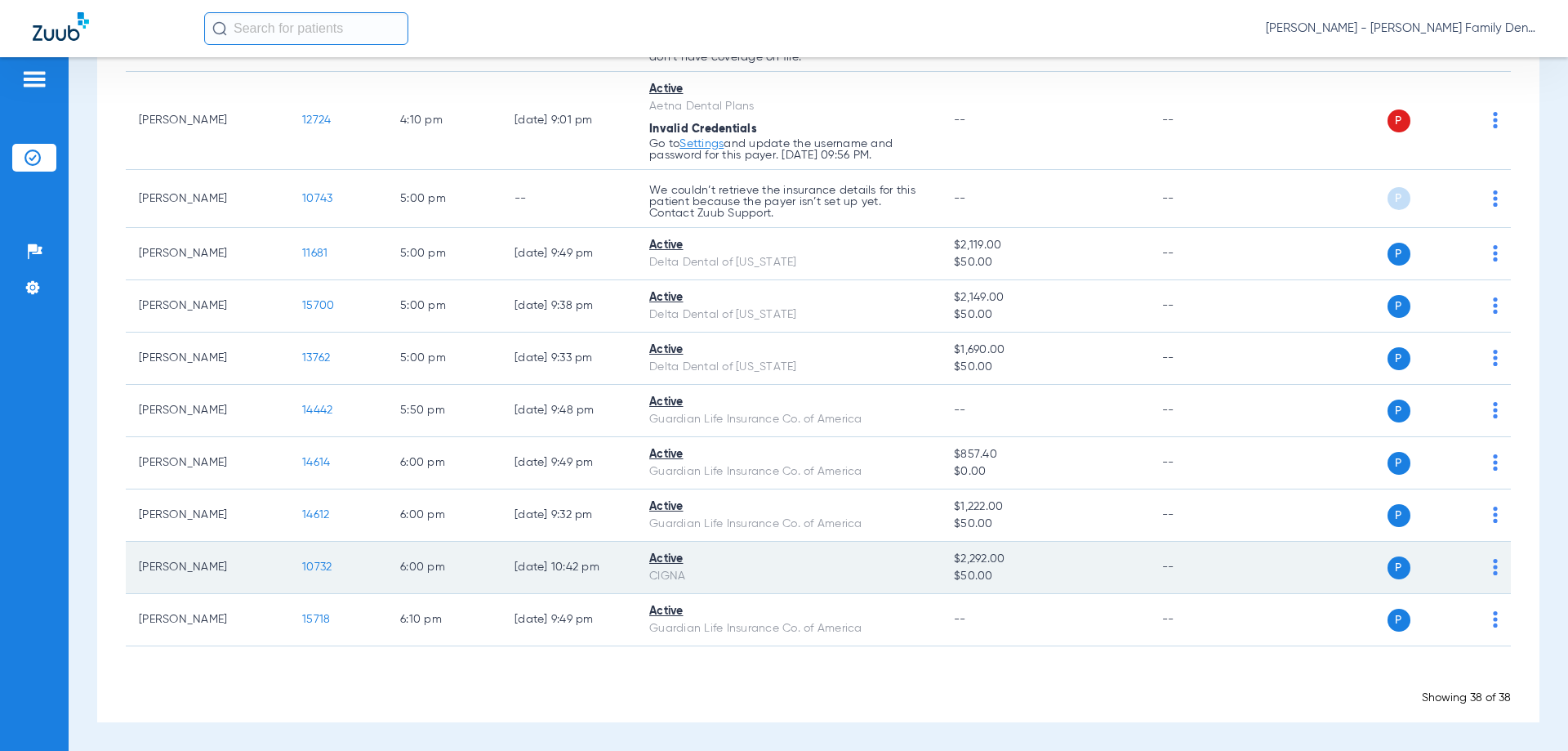
click at [1397, 564] on span "P" at bounding box center [1398, 568] width 23 height 23
click at [1395, 564] on span "P" at bounding box center [1398, 568] width 23 height 23
click at [1493, 567] on img at bounding box center [1495, 567] width 5 height 16
click at [1484, 567] on body "Maria - Jackson Family Dentistry Patients Insurance Verification Setup Help Cen…" at bounding box center [784, 376] width 1568 height 751
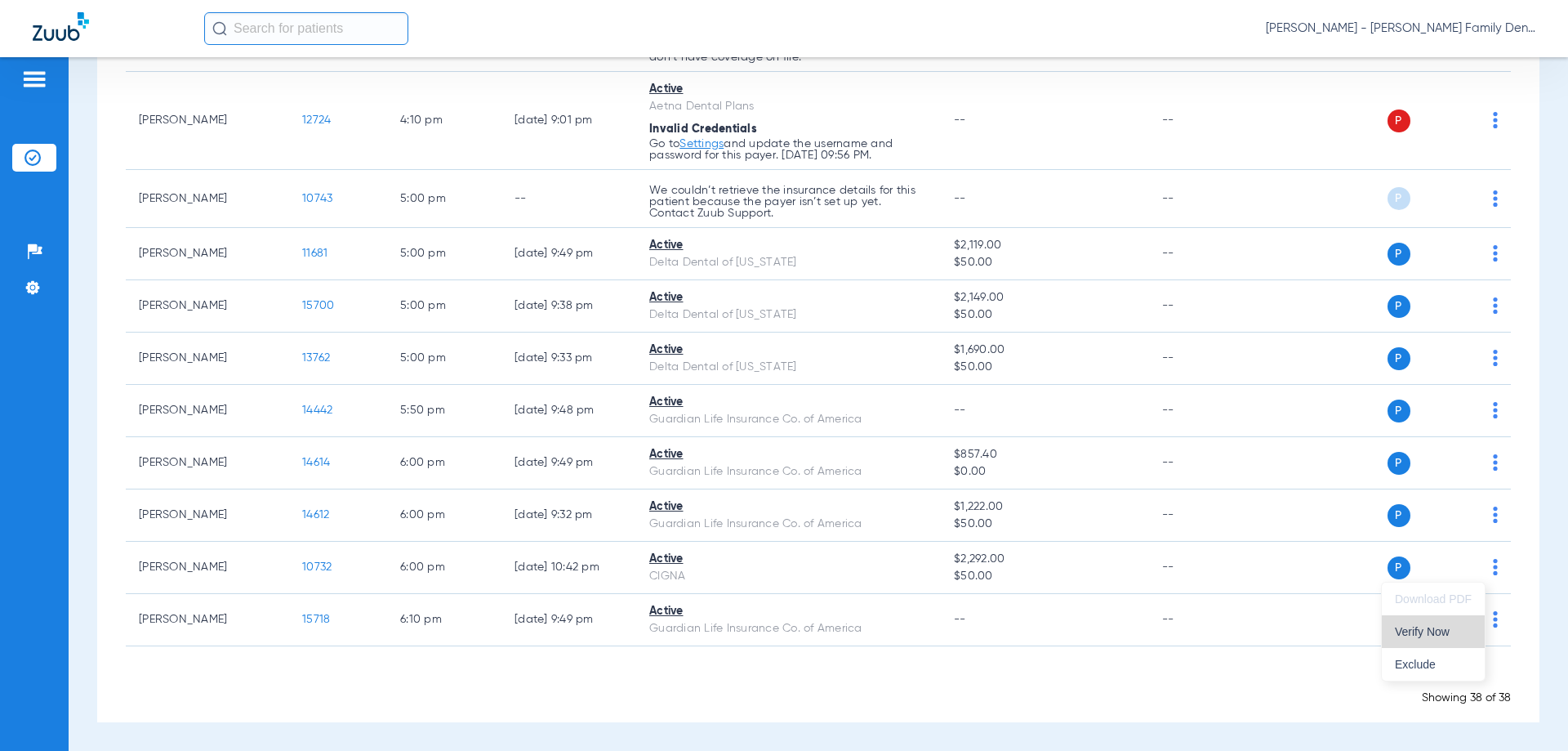
click at [1433, 633] on span "Verify Now" at bounding box center [1433, 631] width 77 height 11
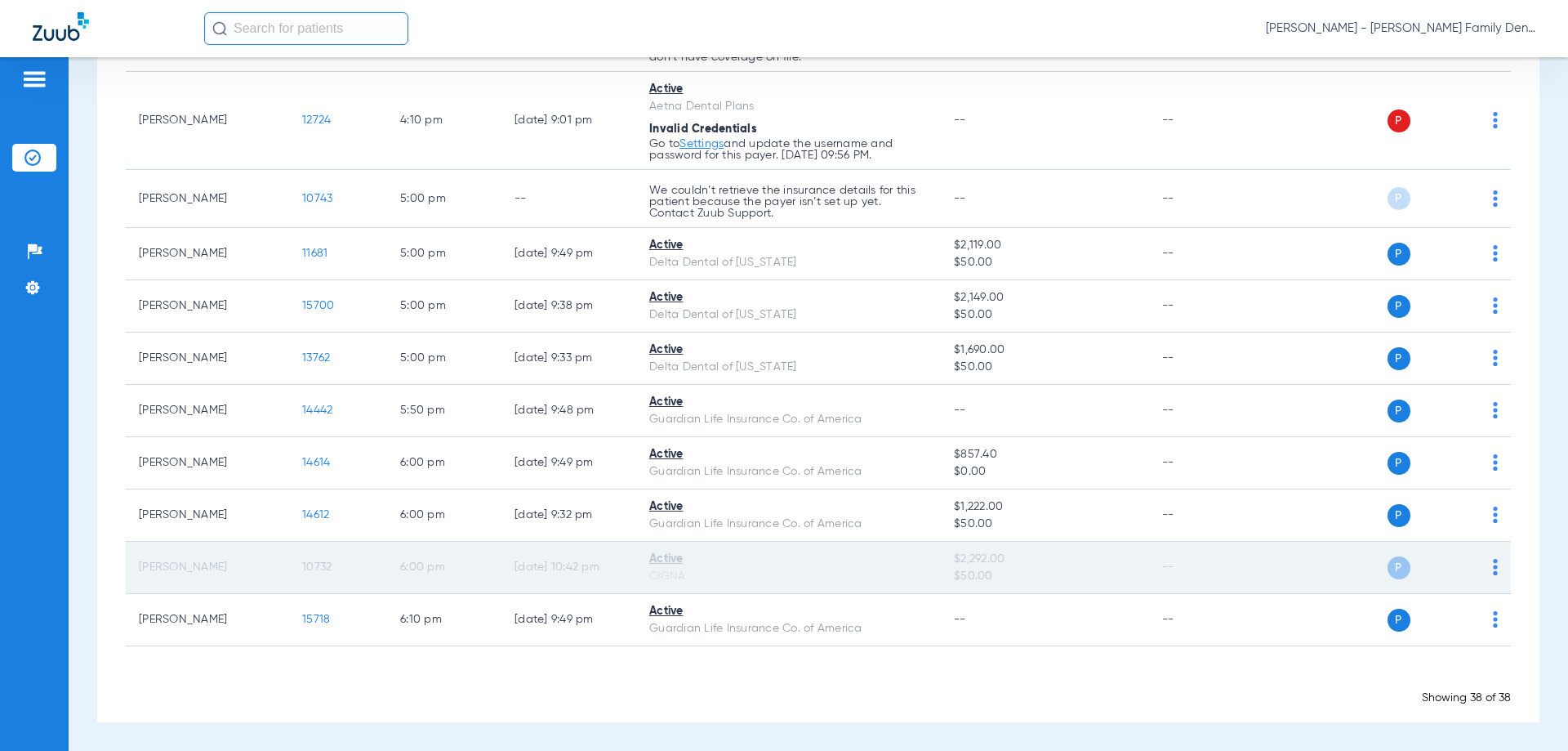
click at [1387, 574] on span "P" at bounding box center [1398, 568] width 23 height 23
click at [1478, 572] on div "P S" at bounding box center [1379, 568] width 239 height 23
click at [1493, 568] on img at bounding box center [1495, 567] width 5 height 16
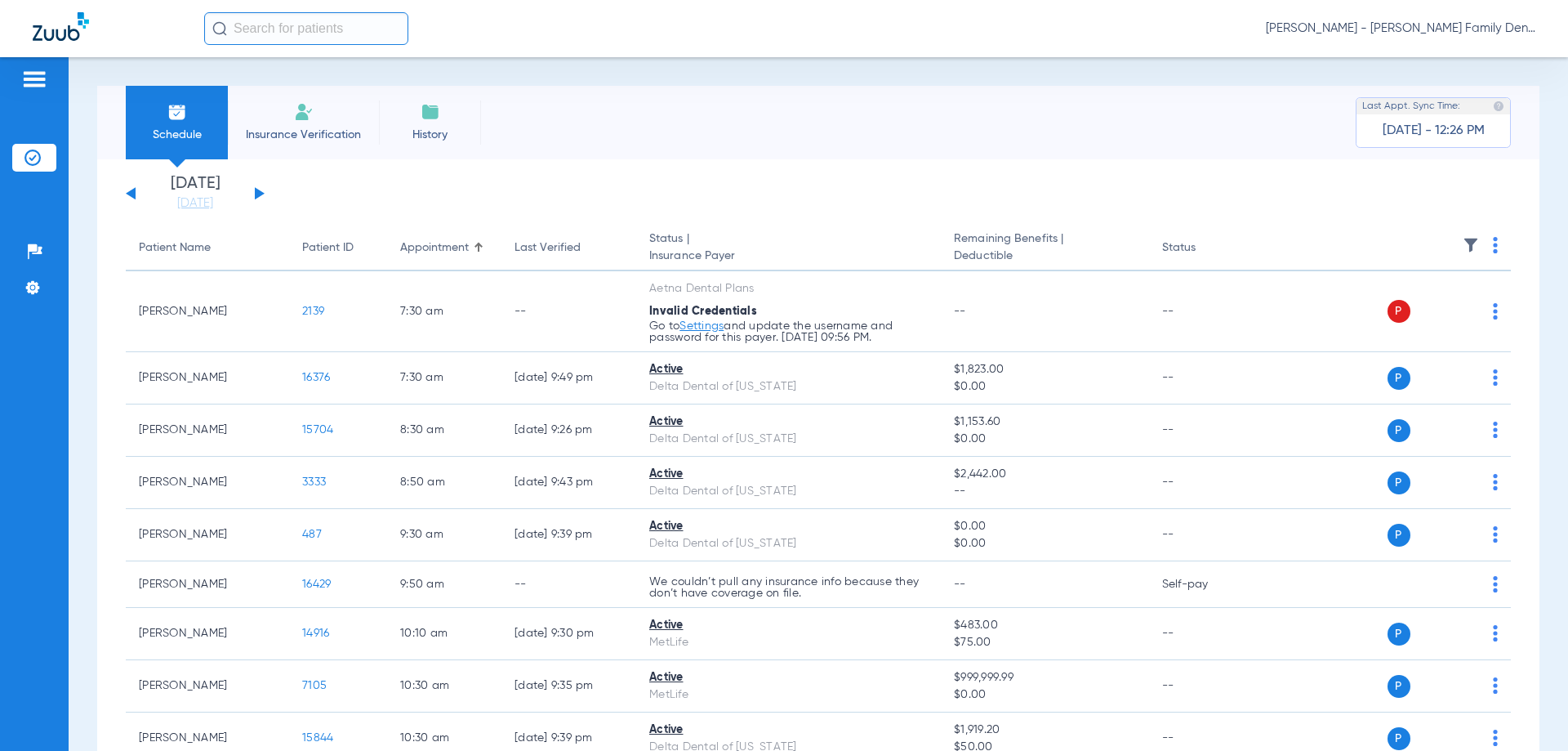
click at [260, 189] on div "[DATE] [DATE] [DATE] [DATE] [DATE] [DATE] [DATE] [DATE] [DATE] [DATE] [DATE] [D…" at bounding box center [195, 194] width 139 height 36
click at [258, 187] on div "[DATE] [DATE] [DATE] [DATE] [DATE] [DATE] [DATE] [DATE] [DATE] [DATE] [DATE] [D…" at bounding box center [195, 194] width 139 height 36
click at [259, 191] on button at bounding box center [259, 193] width 9 height 12
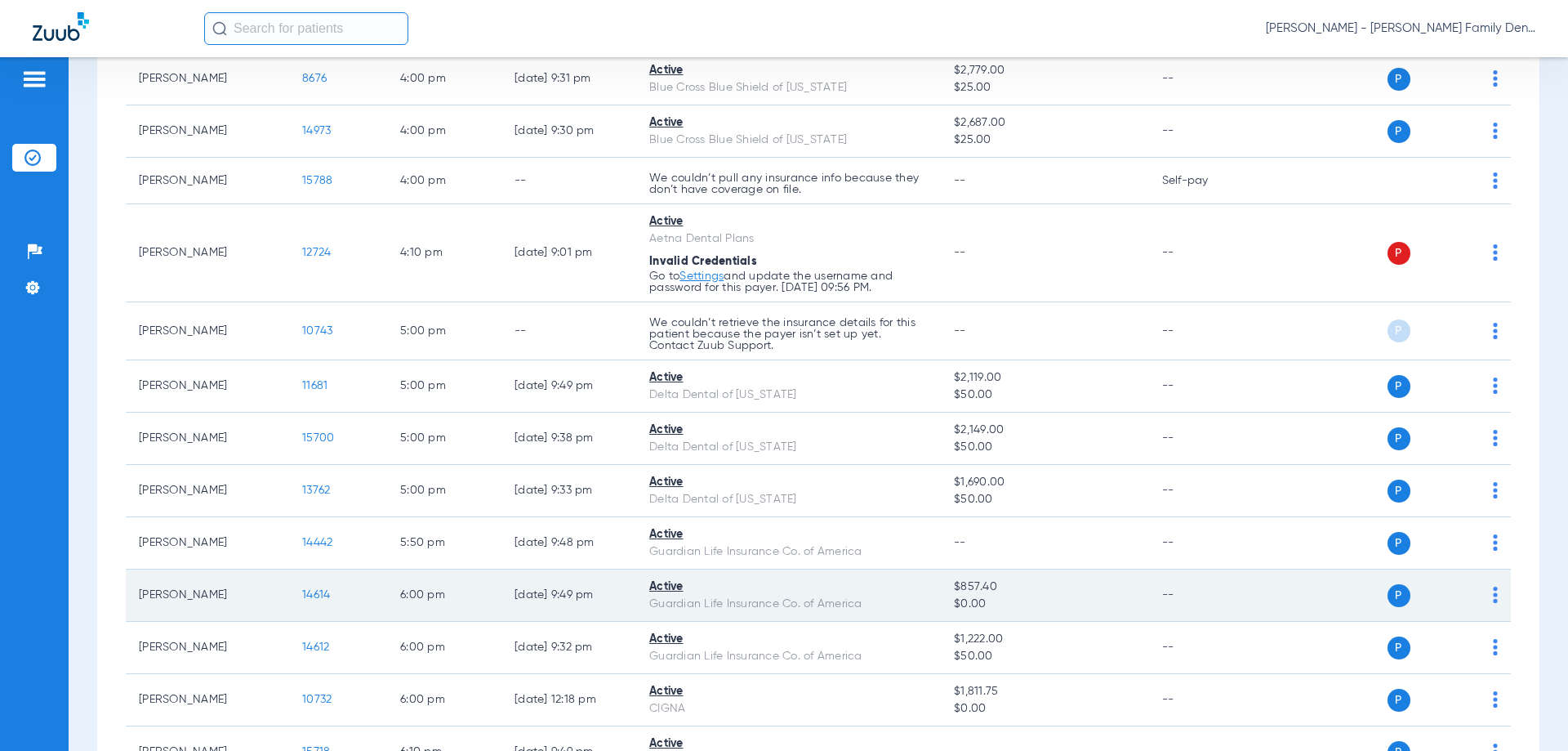
scroll to position [1887, 0]
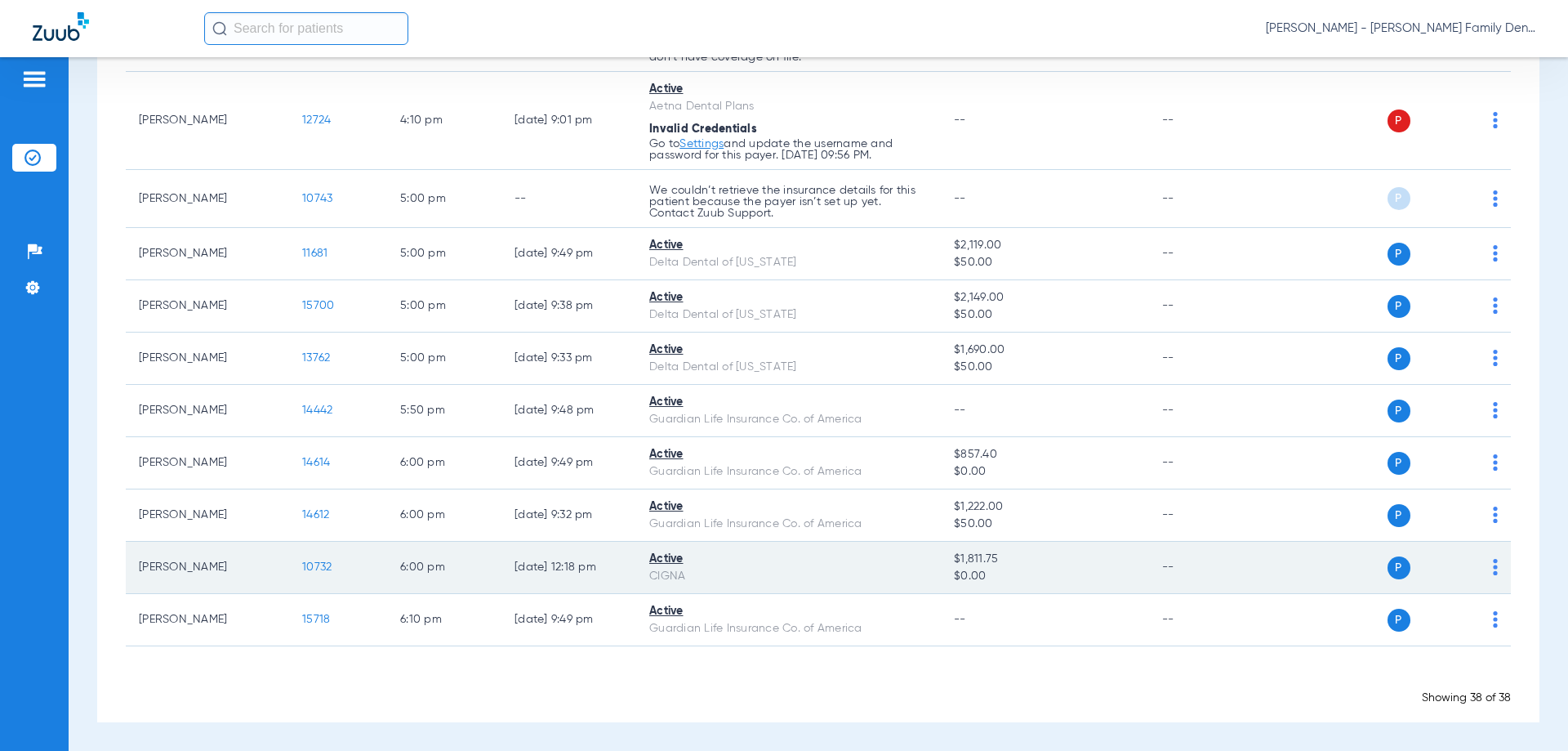
click at [1493, 568] on img at bounding box center [1495, 567] width 5 height 16
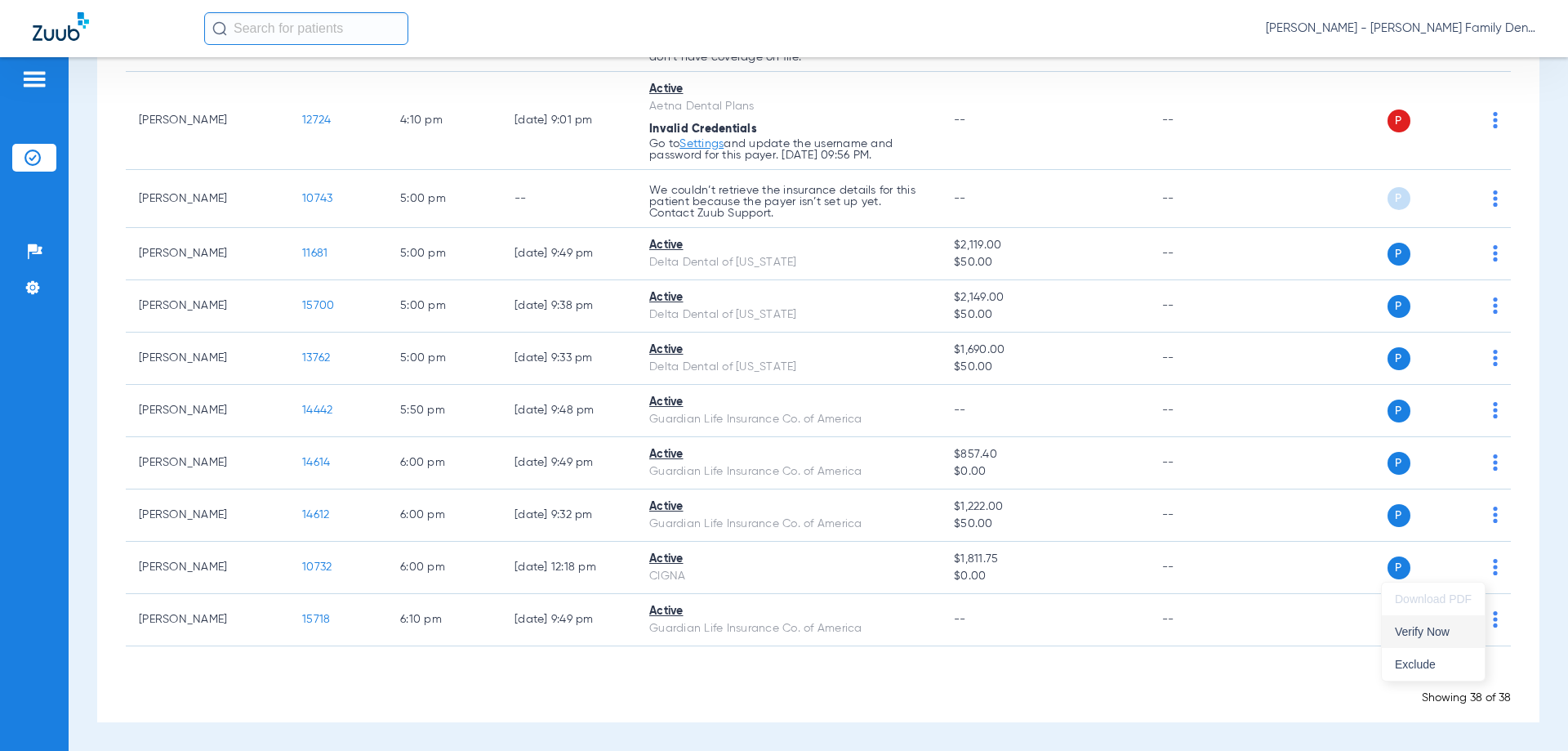
click at [1439, 633] on span "Verify Now" at bounding box center [1433, 631] width 77 height 11
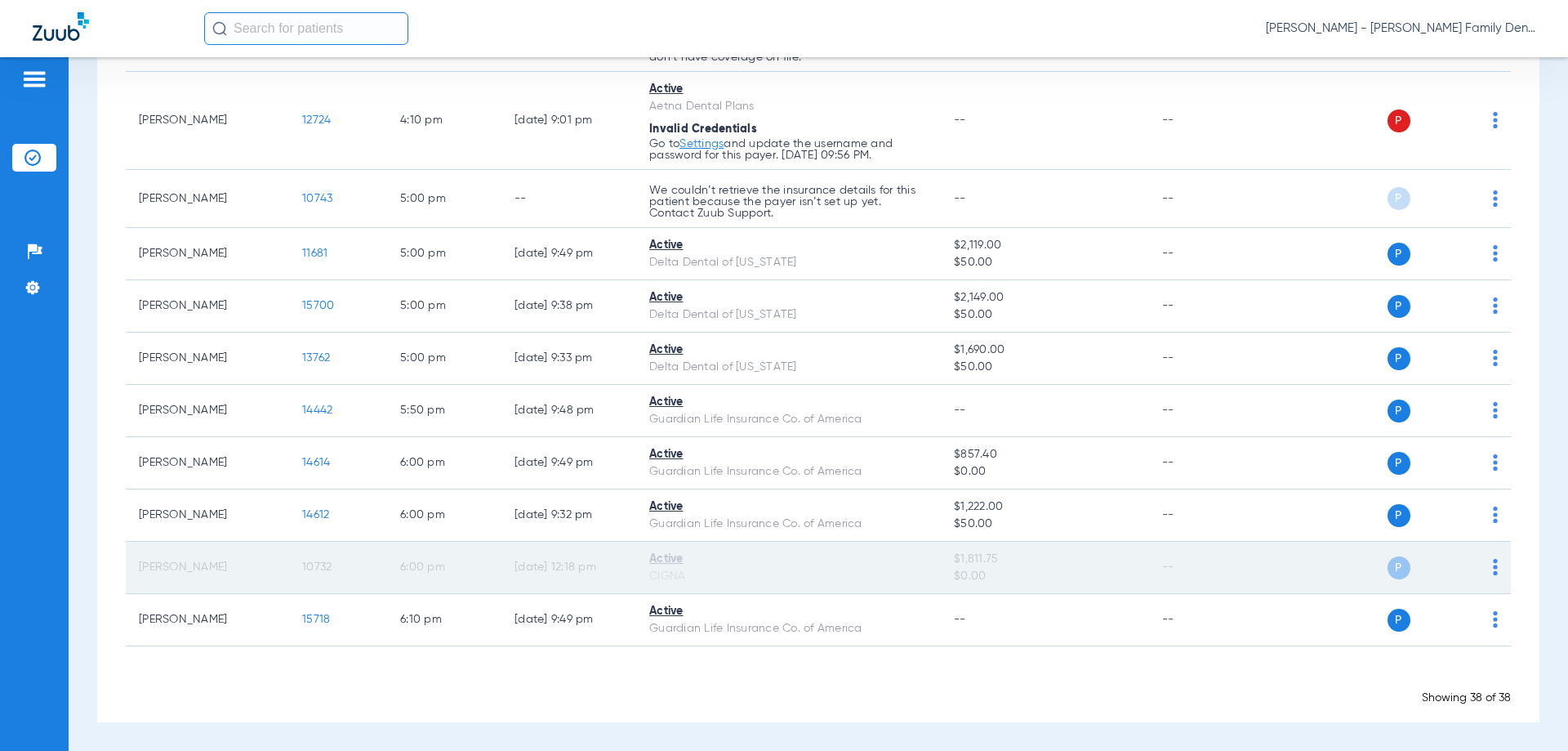
click at [1387, 568] on span "P" at bounding box center [1398, 568] width 23 height 23
click at [1387, 570] on span "P" at bounding box center [1398, 568] width 23 height 23
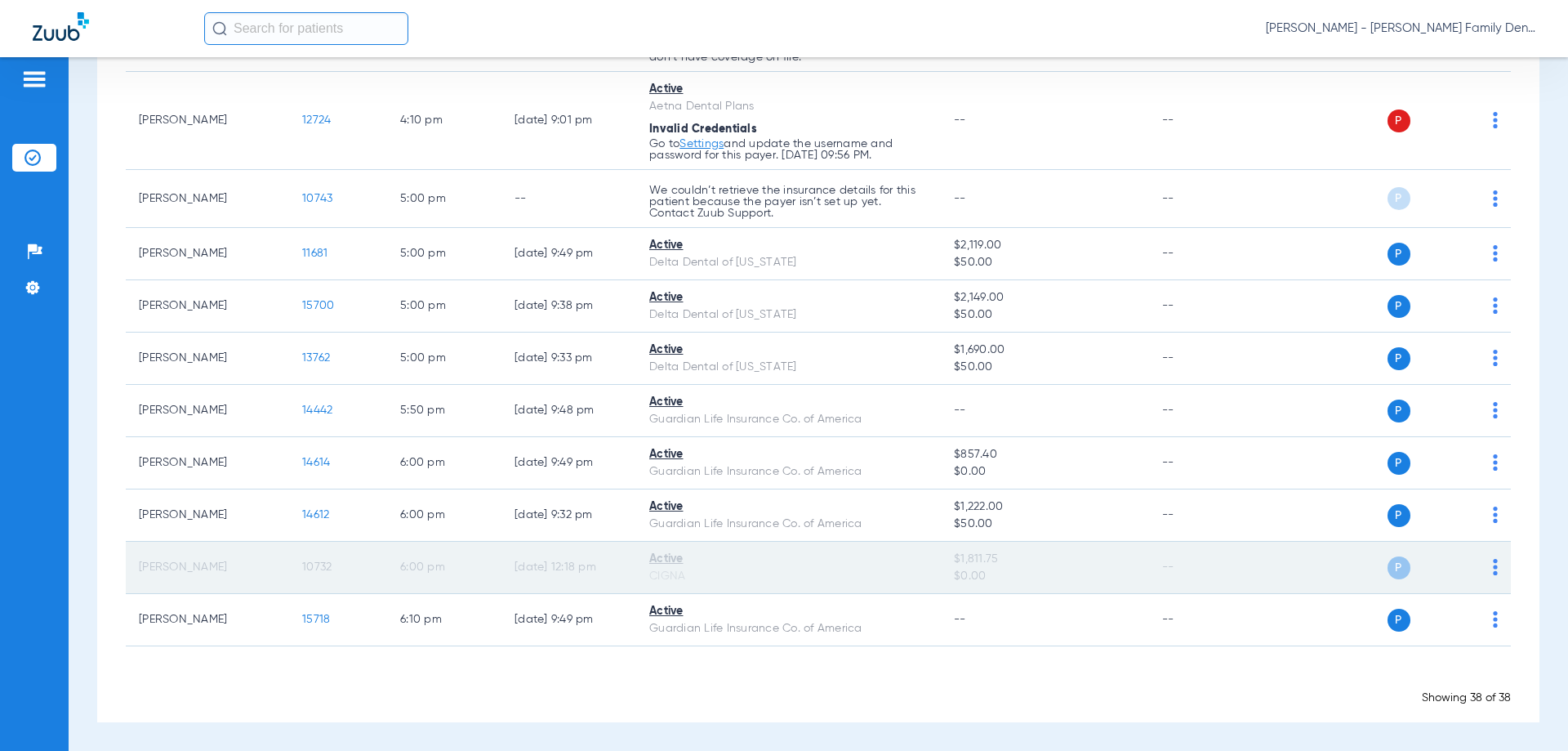
click at [1387, 570] on span "P" at bounding box center [1398, 568] width 23 height 23
click at [1387, 567] on span "P" at bounding box center [1398, 568] width 23 height 23
click at [1477, 564] on div "P S" at bounding box center [1379, 568] width 239 height 23
click at [1493, 566] on img at bounding box center [1495, 567] width 5 height 16
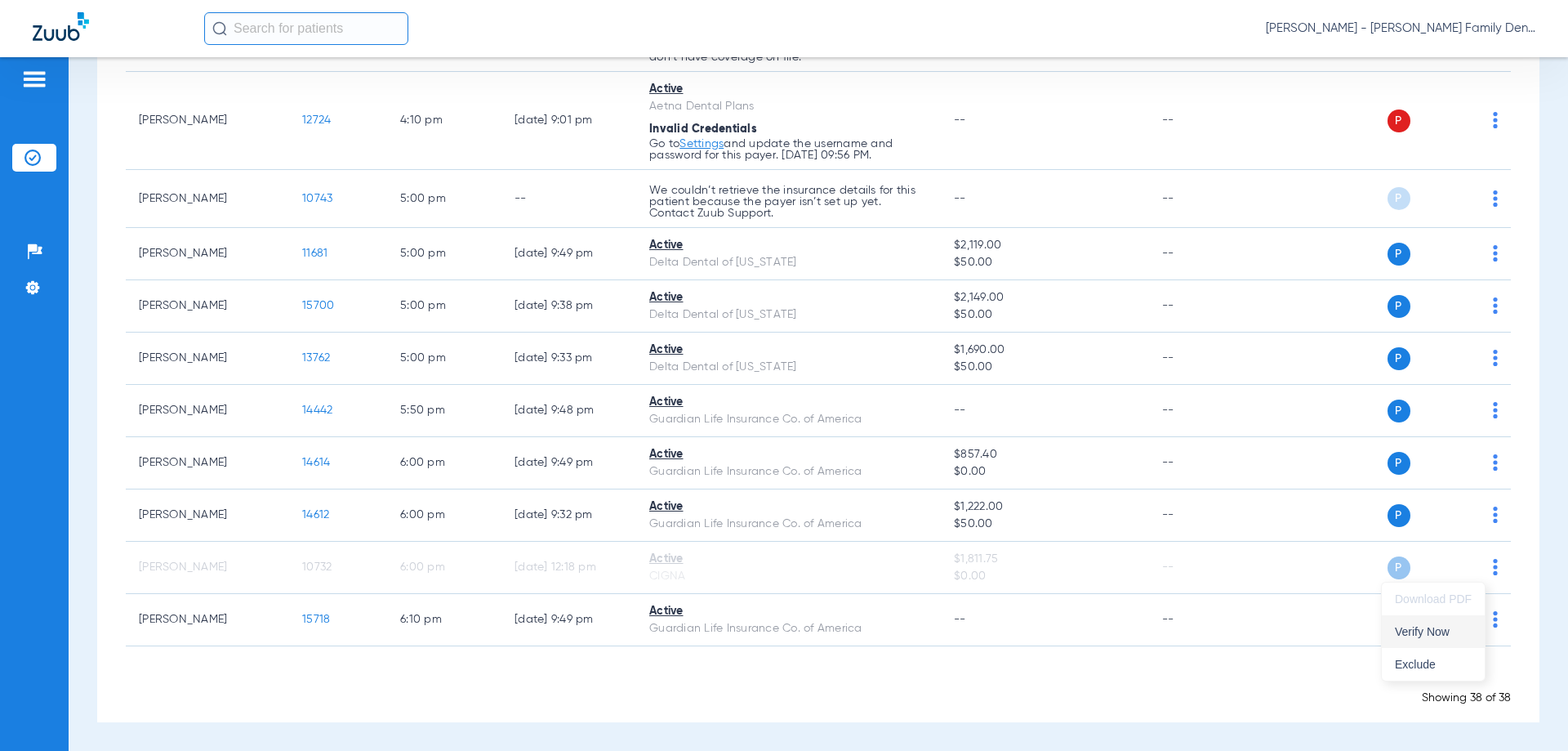
click at [1427, 636] on span "Verify Now" at bounding box center [1433, 631] width 77 height 11
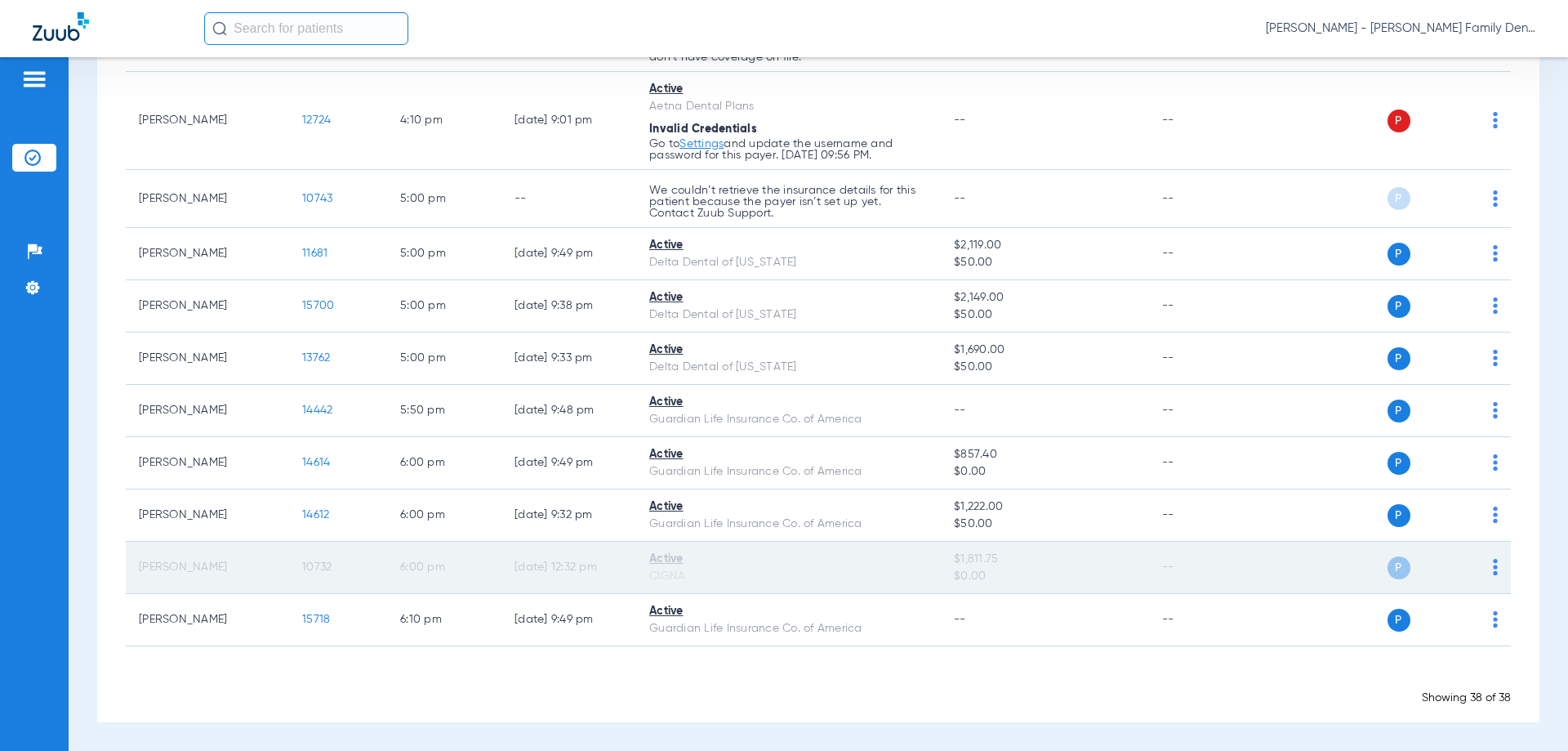
click at [1205, 567] on td "--" at bounding box center [1204, 568] width 111 height 52
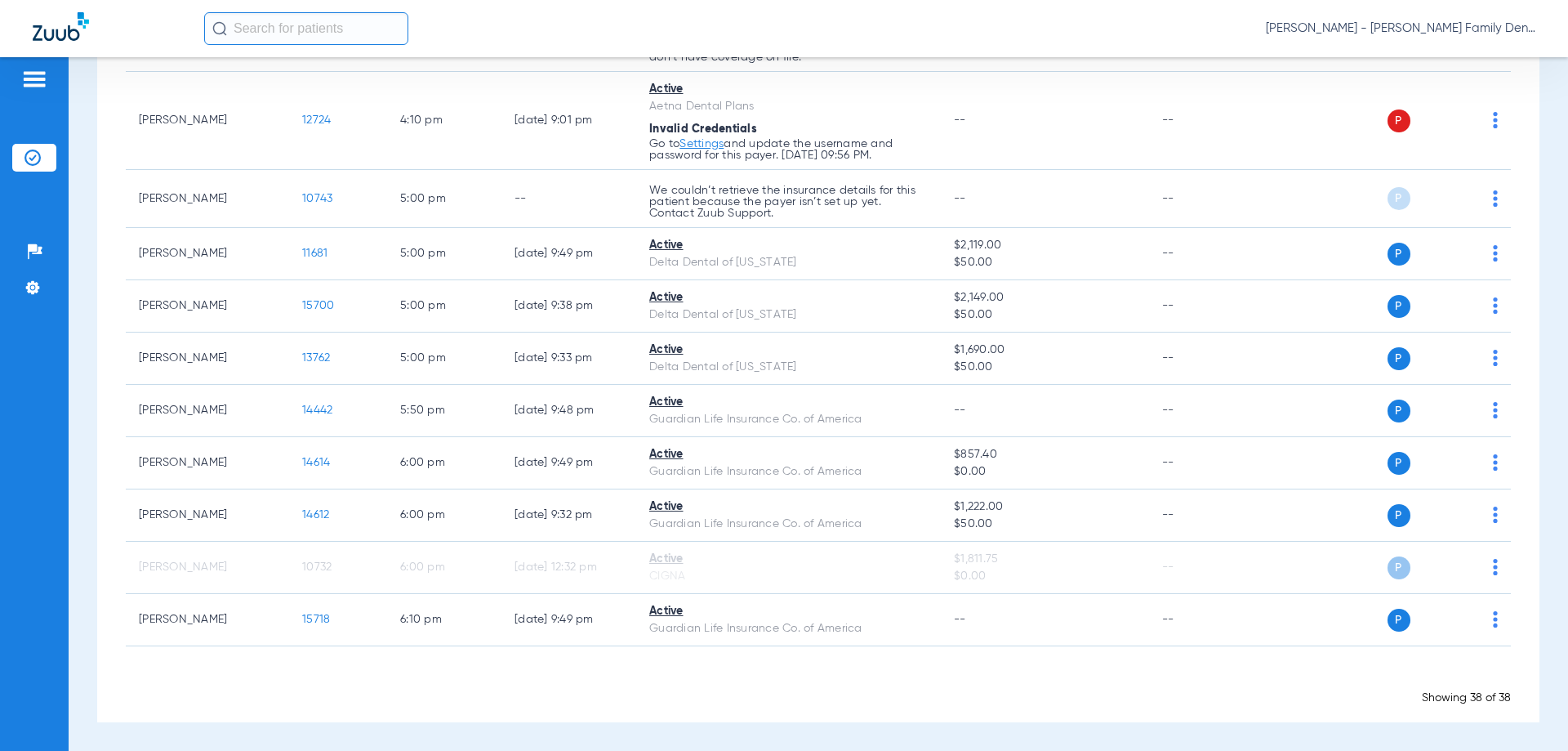
click at [278, 21] on input "text" at bounding box center [306, 28] width 204 height 33
type input "[PERSON_NAME]"
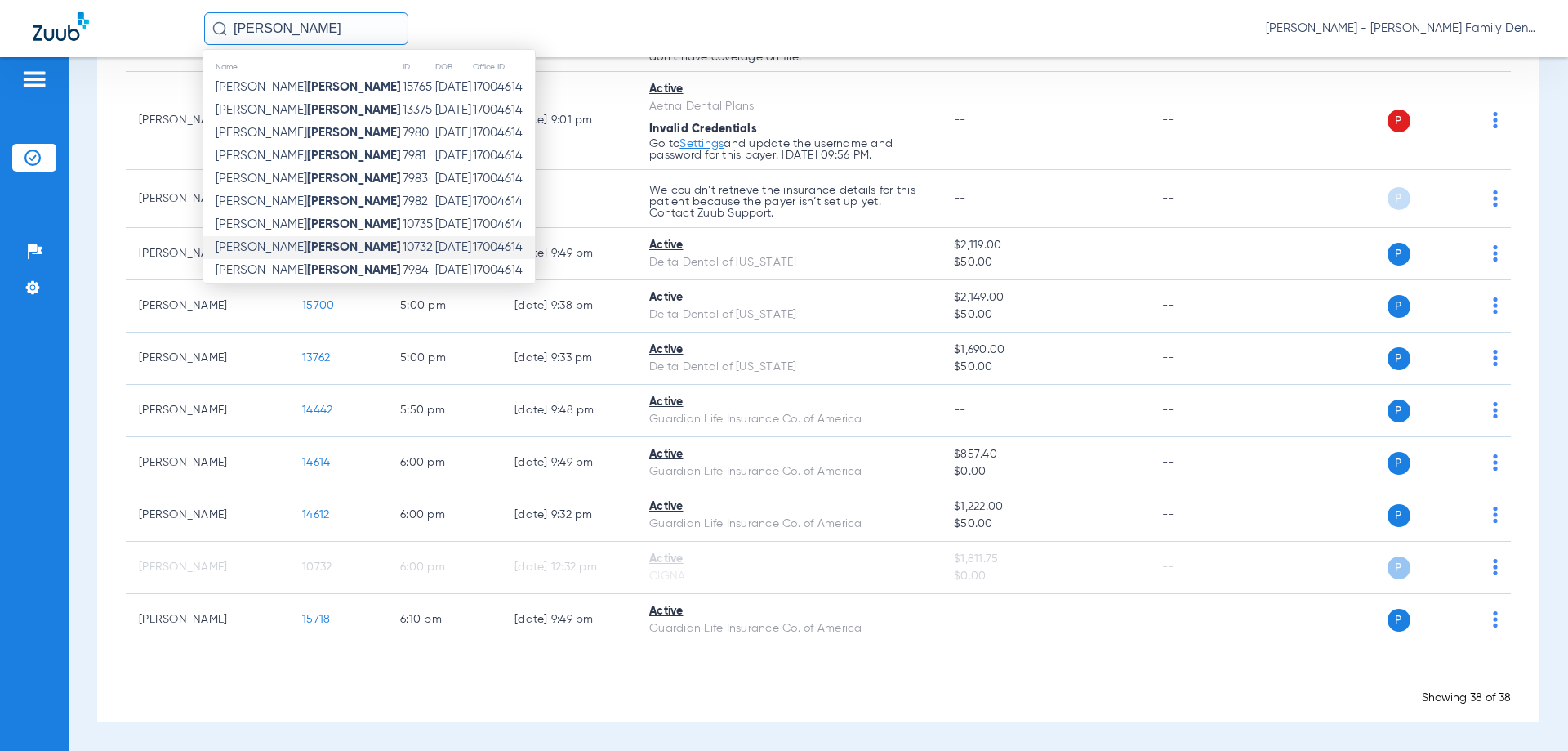
click at [307, 251] on strong "[PERSON_NAME]" at bounding box center [354, 247] width 94 height 12
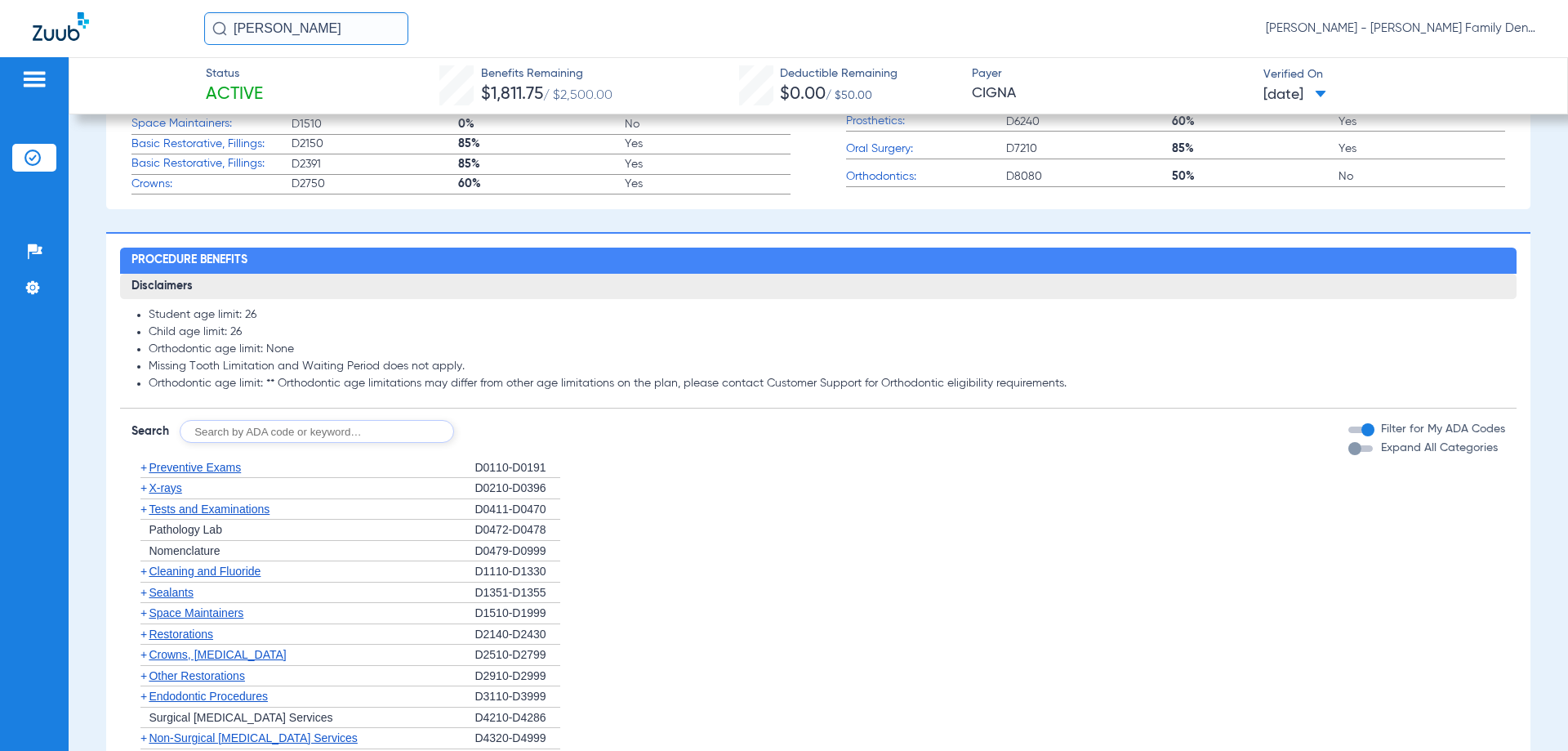
scroll to position [653, 0]
